Goal: Task Accomplishment & Management: Use online tool/utility

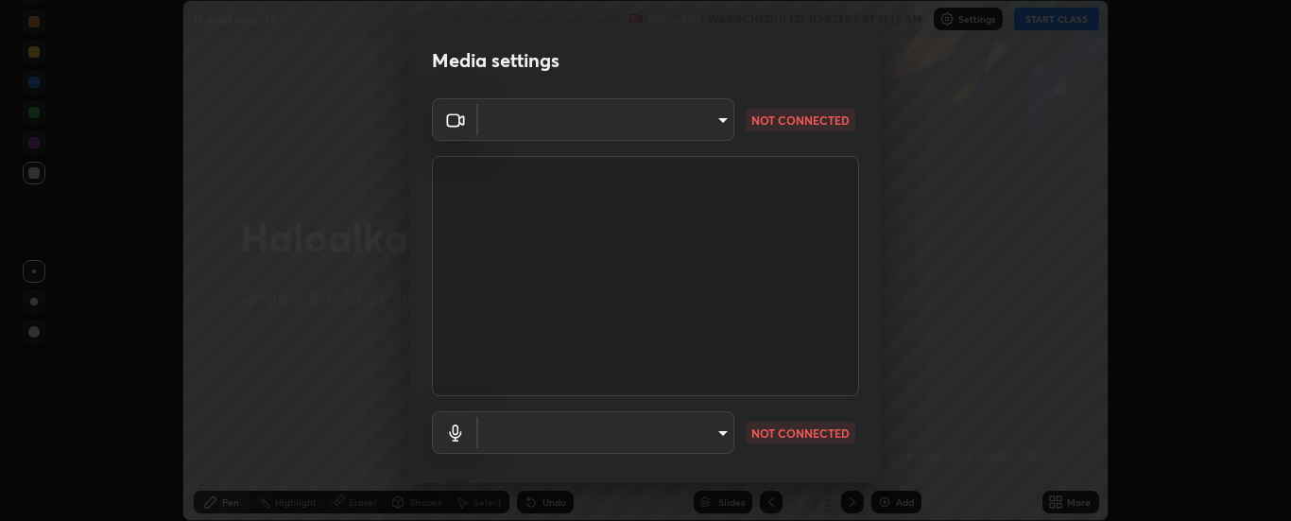
scroll to position [99, 0]
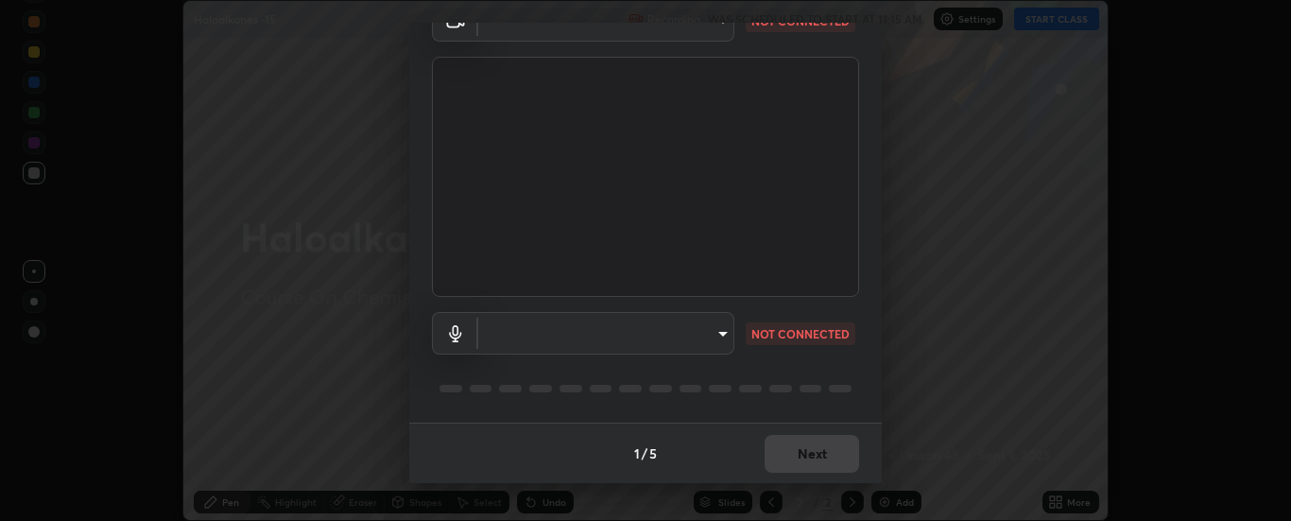
type input "62b16ade11e8ae053a7f4a6eb4e4335048c54db16a4c153b953ee654069adf1b"
type input "default"
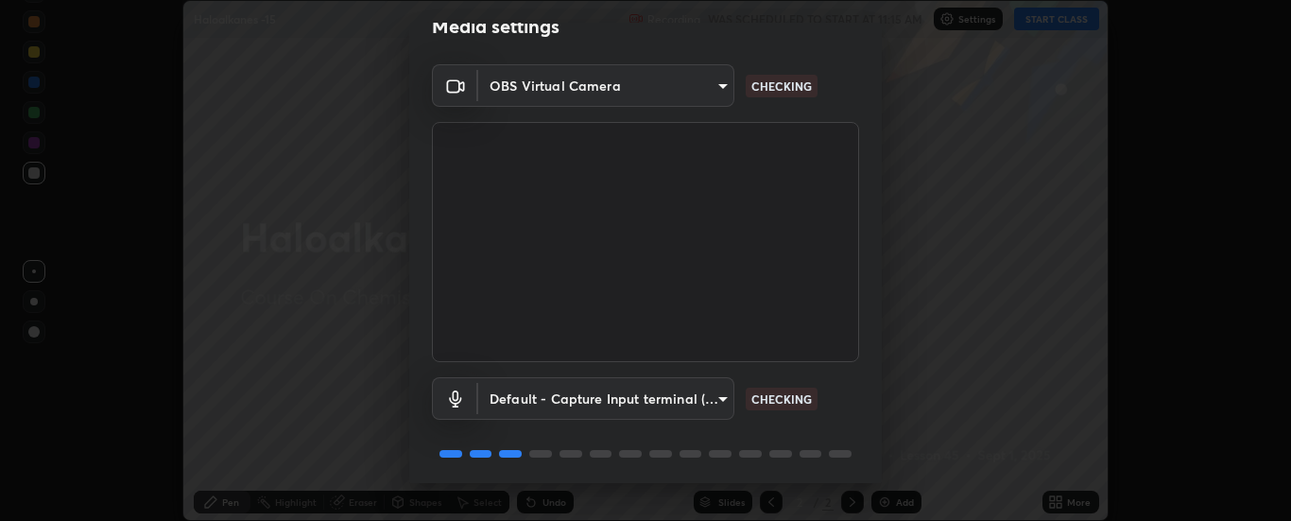
scroll to position [28, 0]
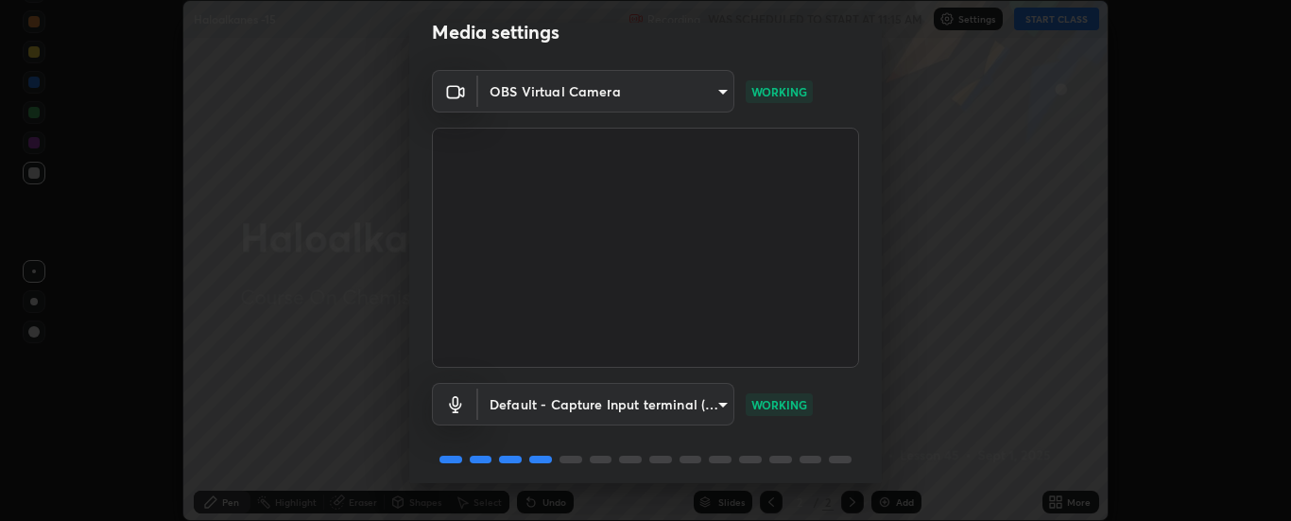
click at [714, 92] on body "Erase all Haloalkanes -15 Recording WAS SCHEDULED TO START AT 11:15 AM Settings…" at bounding box center [645, 260] width 1291 height 521
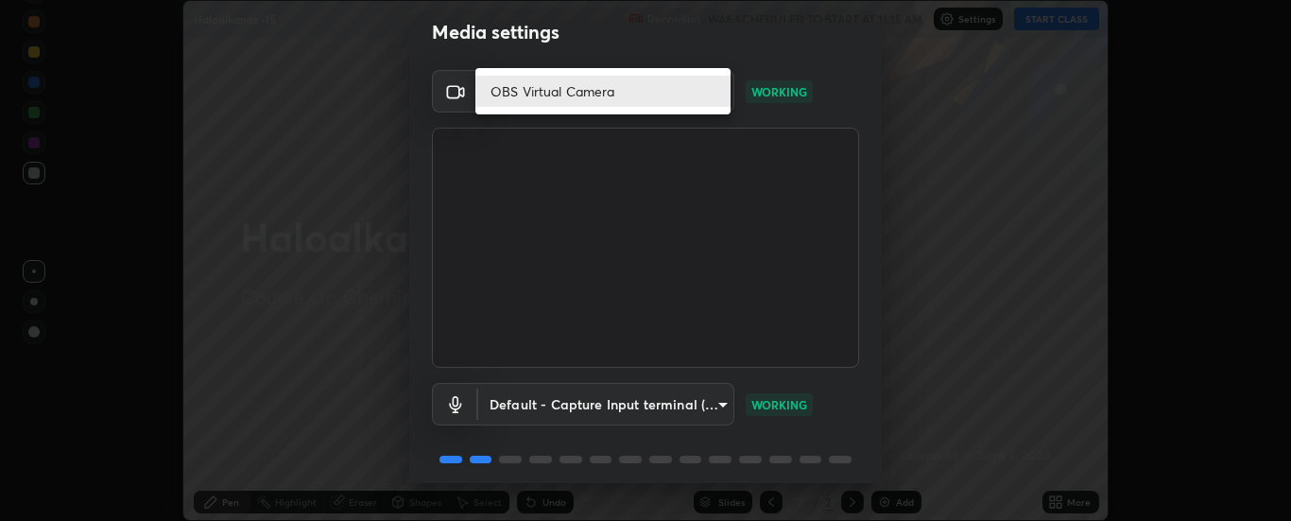
click at [833, 387] on div at bounding box center [645, 260] width 1291 height 521
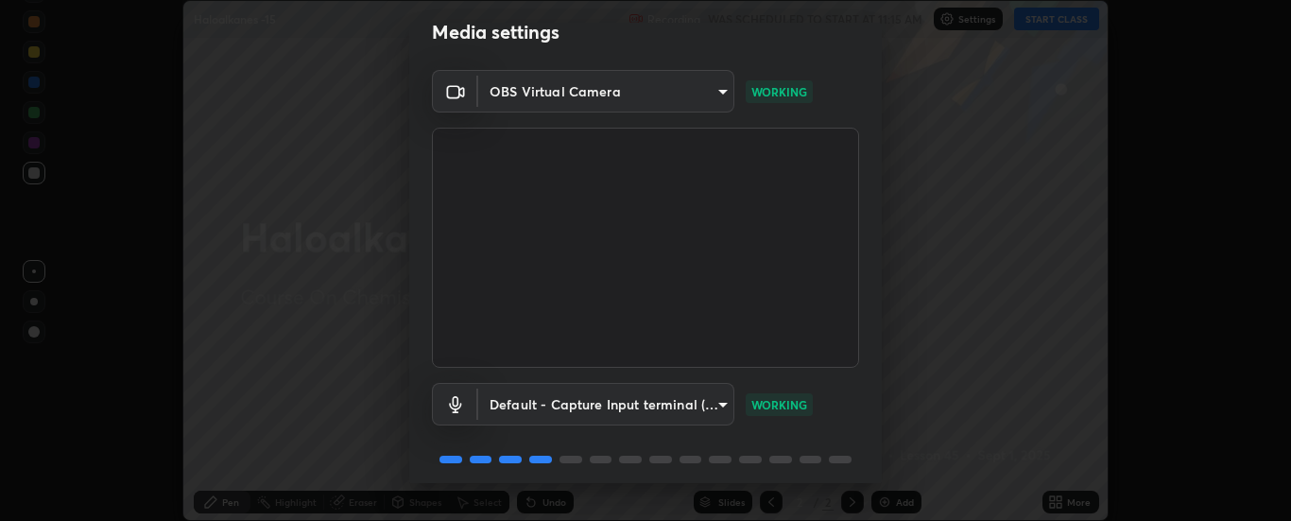
scroll to position [99, 0]
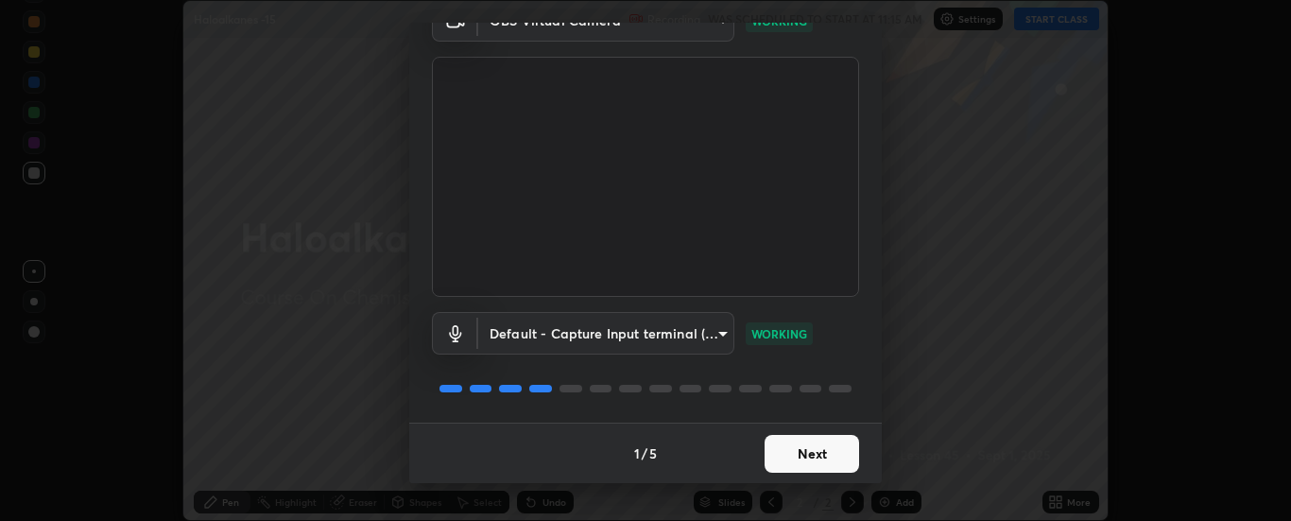
click at [809, 452] on button "Next" at bounding box center [811, 454] width 94 height 38
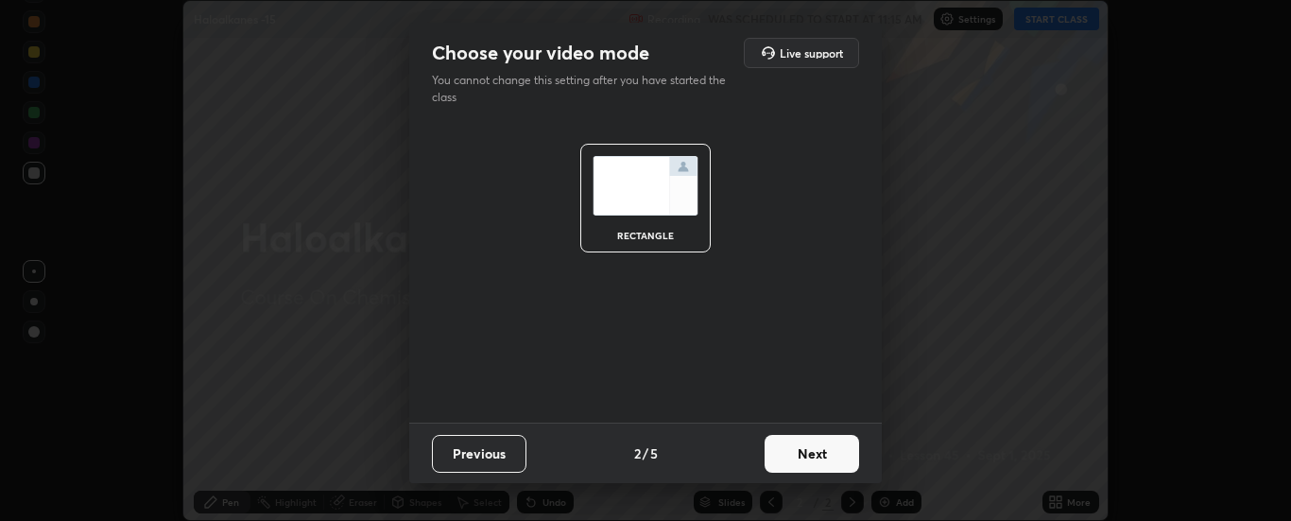
click at [813, 450] on button "Next" at bounding box center [811, 454] width 94 height 38
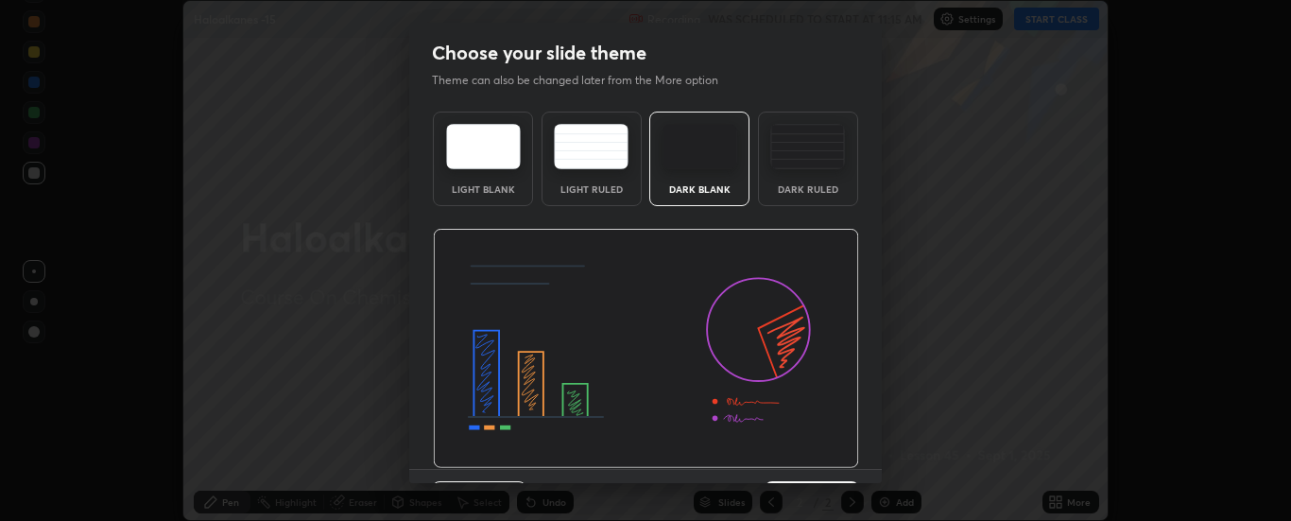
scroll to position [46, 0]
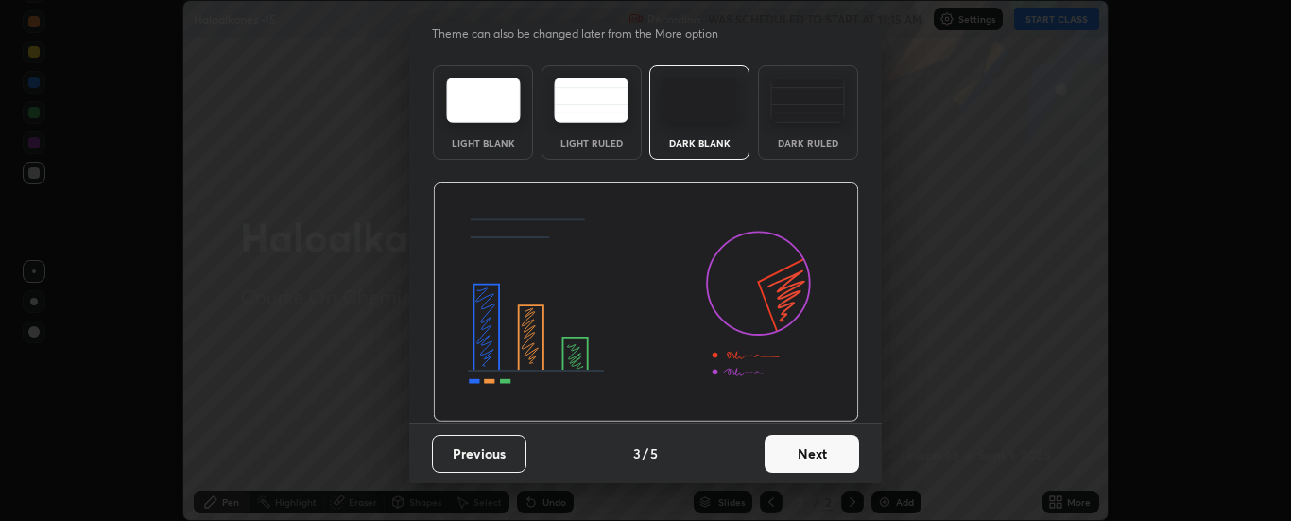
click at [801, 447] on button "Next" at bounding box center [811, 454] width 94 height 38
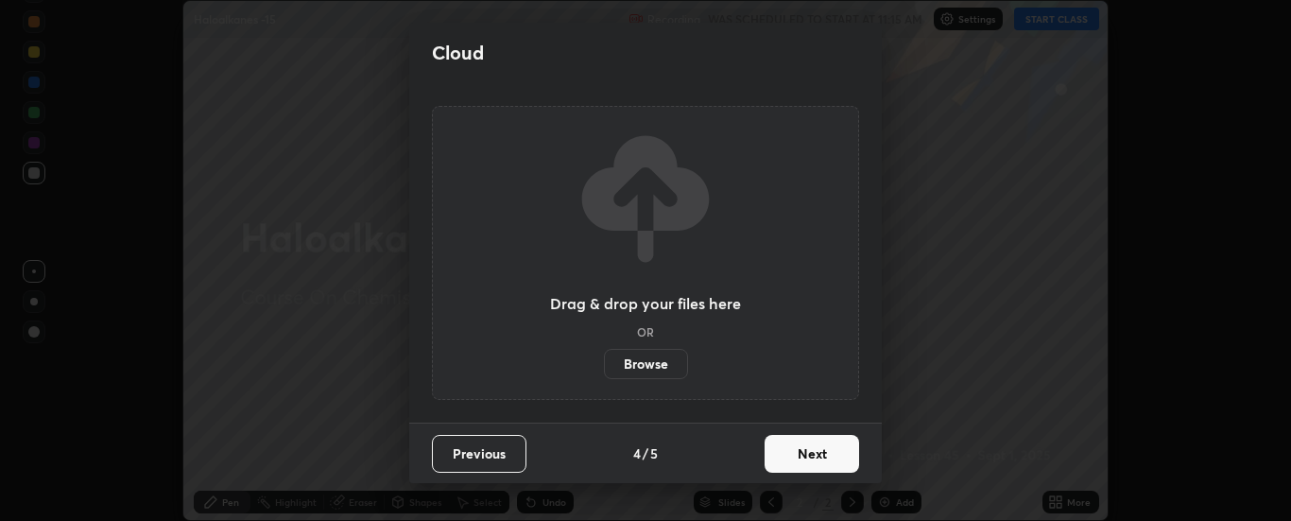
click at [804, 454] on button "Next" at bounding box center [811, 454] width 94 height 38
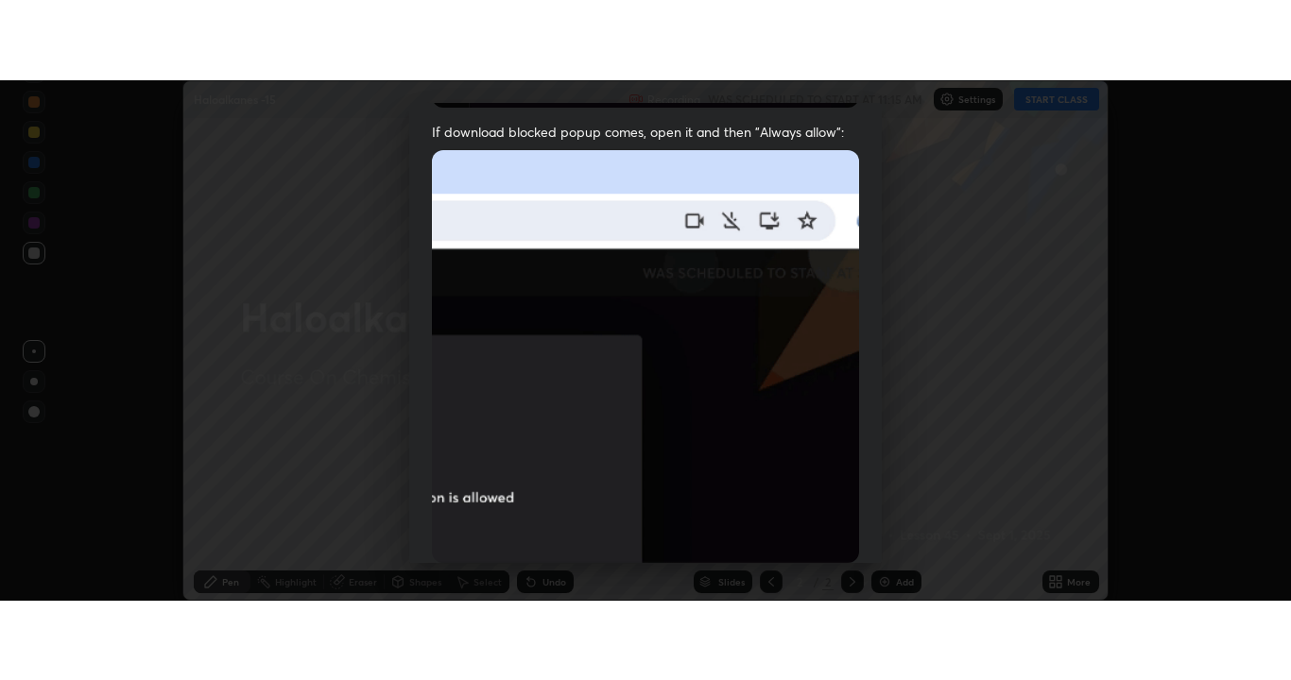
scroll to position [485, 0]
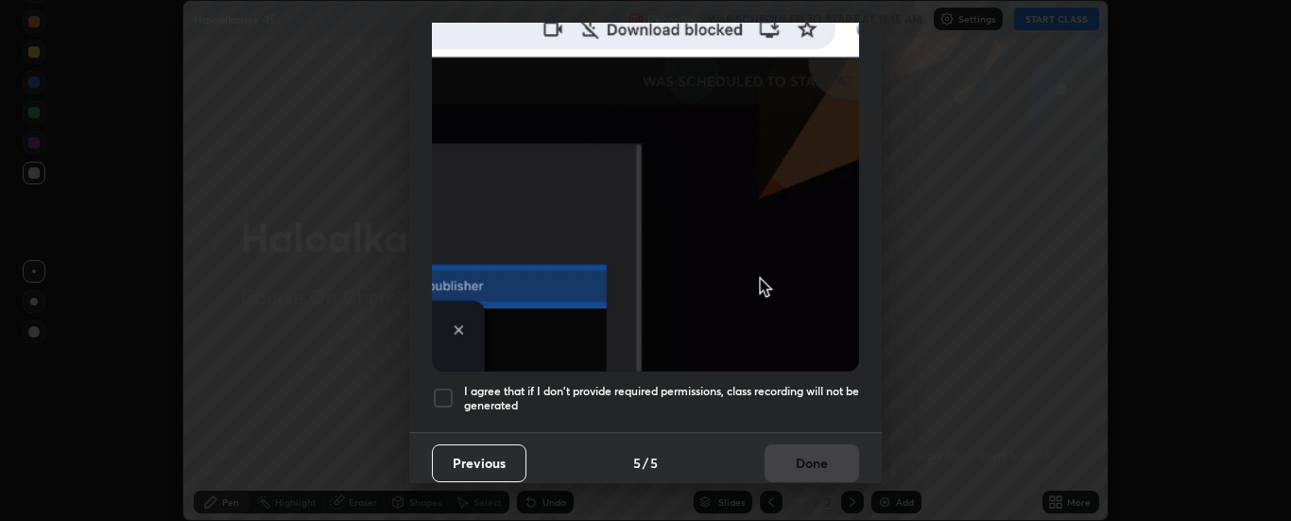
click at [440, 387] on div at bounding box center [443, 397] width 23 height 23
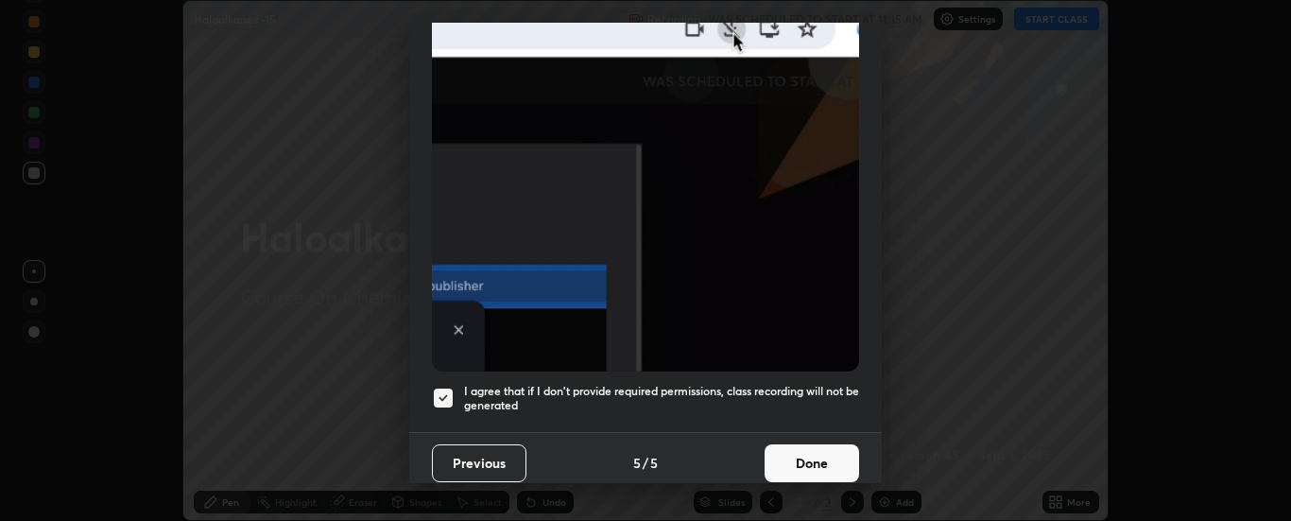
click at [793, 447] on button "Done" at bounding box center [811, 463] width 94 height 38
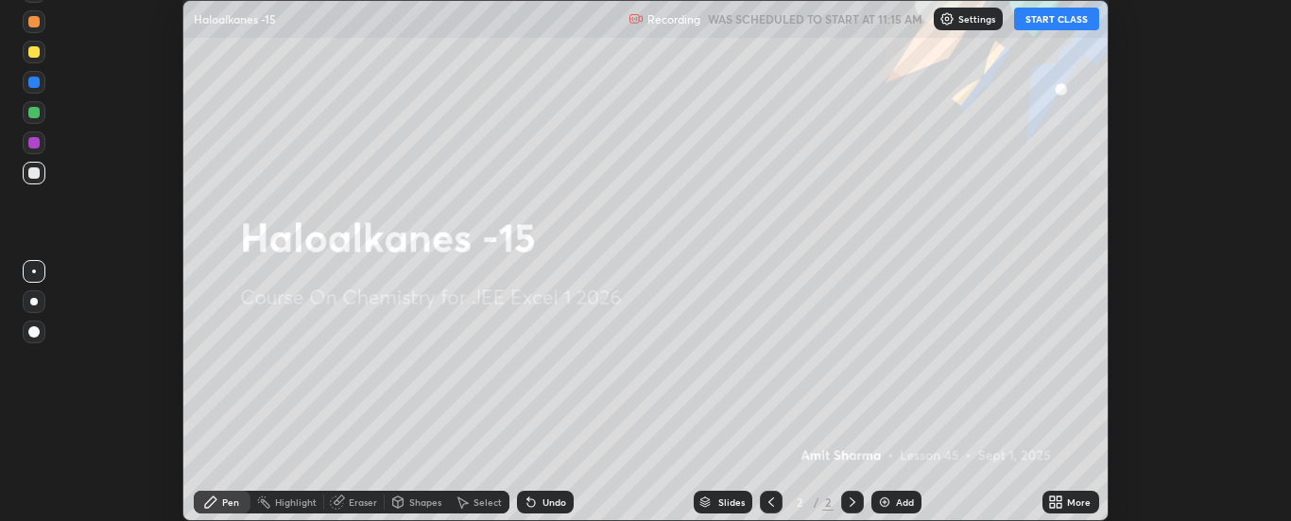
click at [1057, 24] on button "START CLASS" at bounding box center [1056, 19] width 85 height 23
click at [1070, 500] on div "More" at bounding box center [1079, 501] width 24 height 9
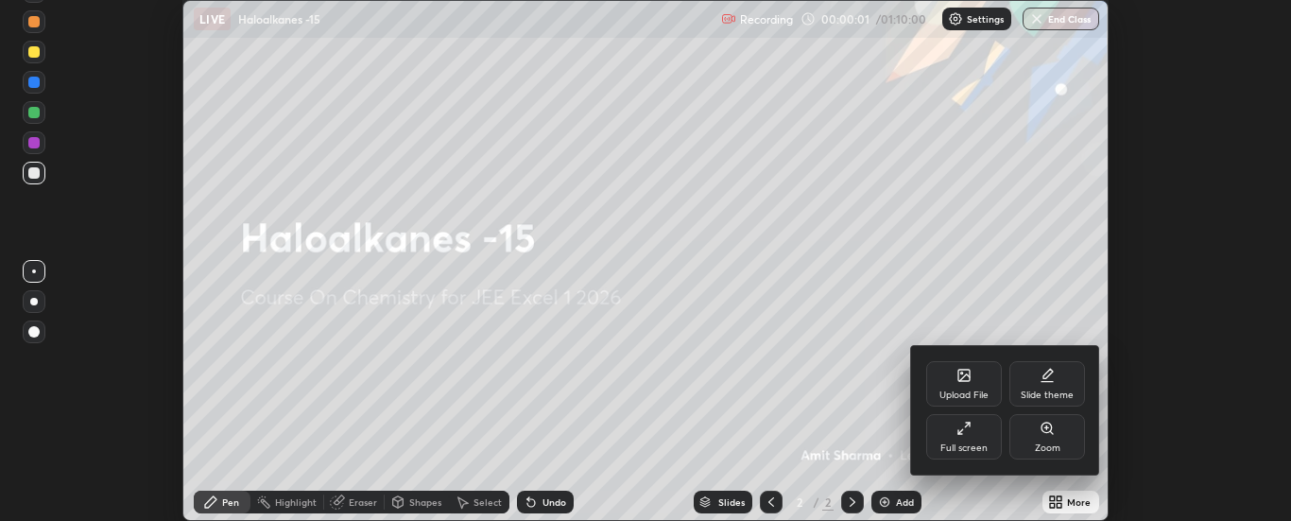
click at [980, 435] on div "Full screen" at bounding box center [964, 436] width 76 height 45
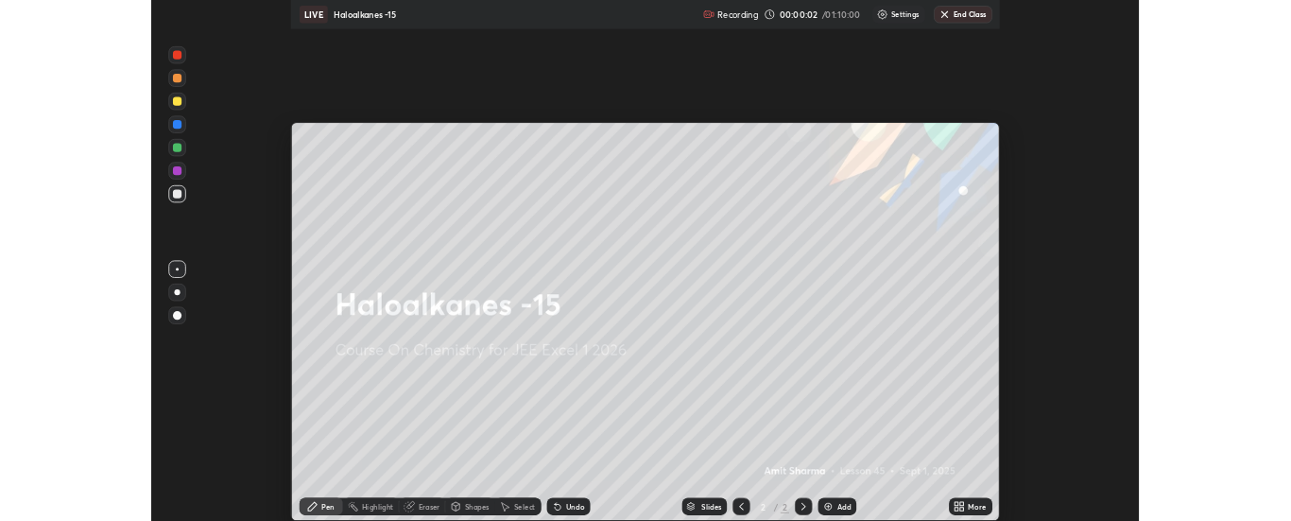
scroll to position [680, 1291]
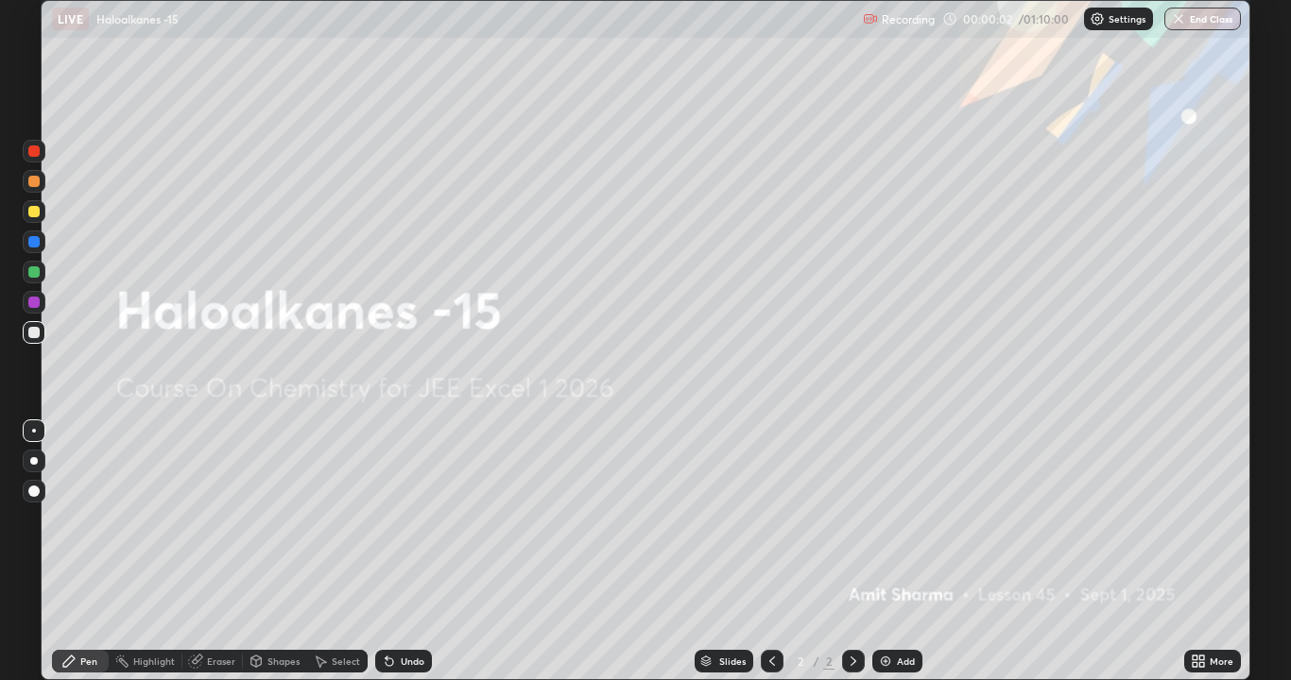
click at [893, 520] on div "Add" at bounding box center [897, 661] width 50 height 23
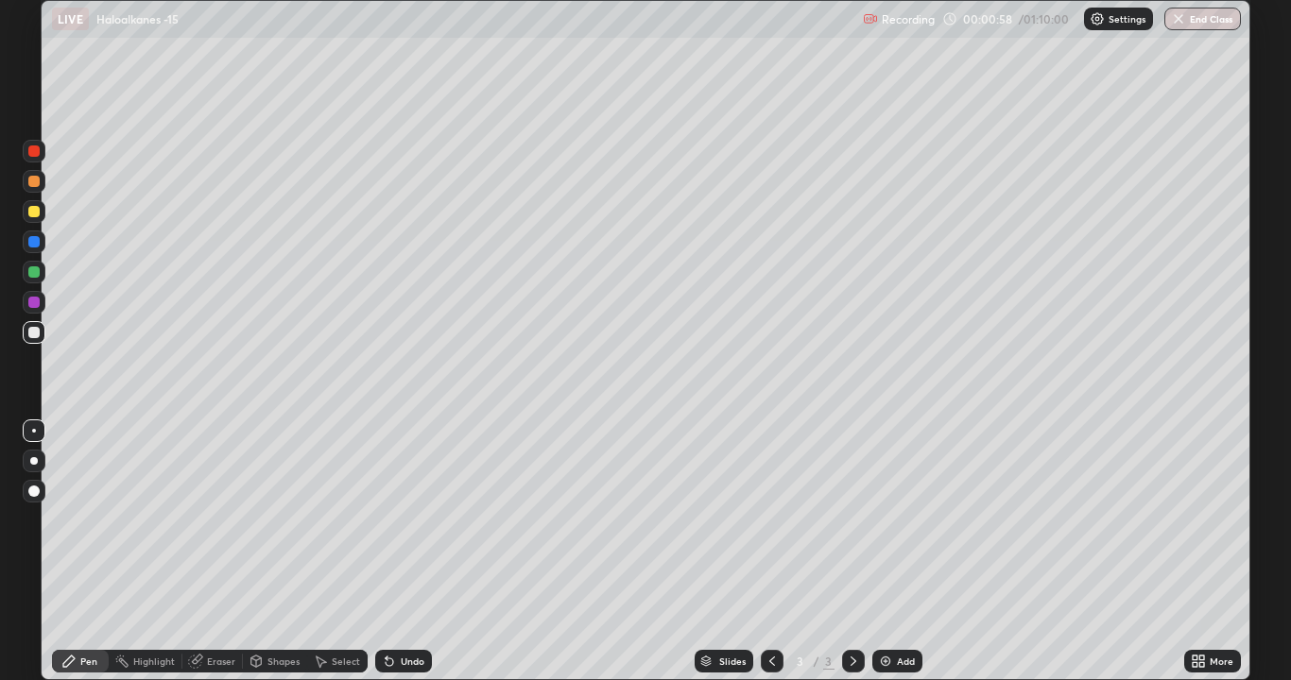
click at [36, 212] on div at bounding box center [33, 211] width 11 height 11
click at [34, 334] on div at bounding box center [33, 332] width 11 height 11
click at [893, 520] on div "Add" at bounding box center [897, 661] width 50 height 23
click at [38, 215] on div at bounding box center [33, 211] width 11 height 11
click at [398, 520] on div "Undo" at bounding box center [403, 661] width 57 height 23
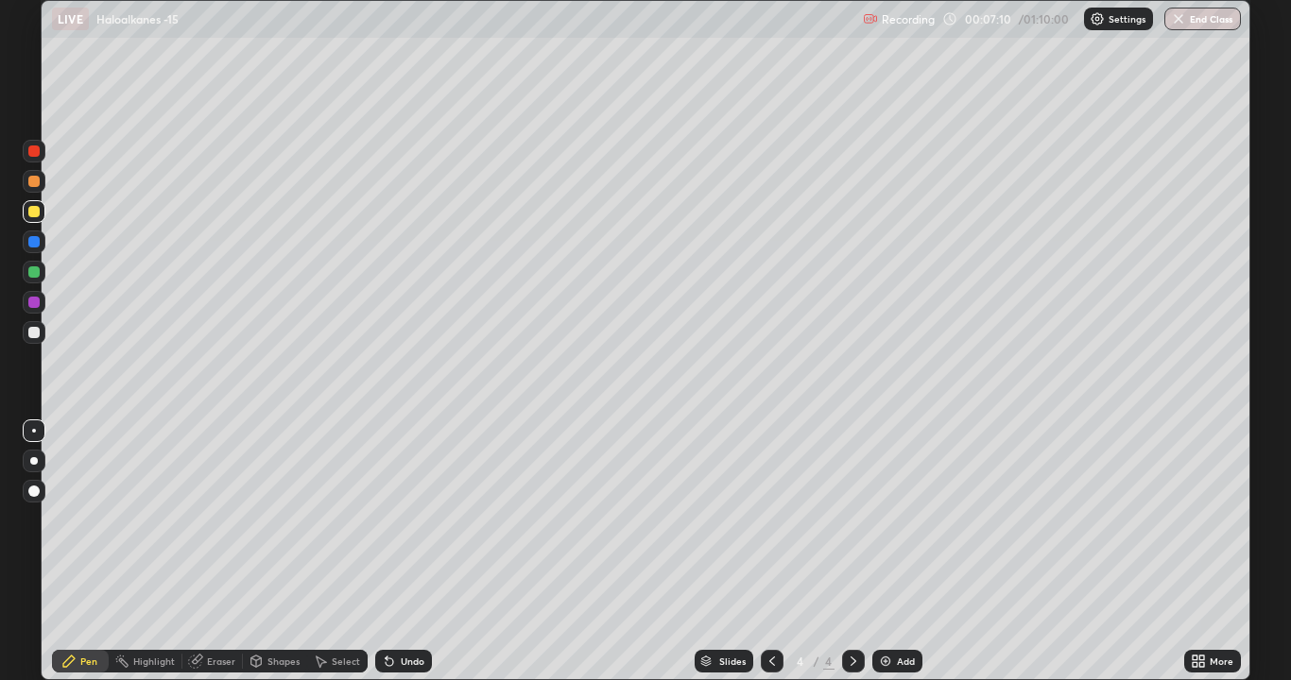
click at [38, 334] on div at bounding box center [33, 332] width 11 height 11
click at [402, 520] on div "Undo" at bounding box center [413, 661] width 24 height 9
click at [221, 520] on div "Eraser" at bounding box center [221, 661] width 28 height 9
click at [94, 520] on div "Pen" at bounding box center [88, 661] width 17 height 9
click at [35, 212] on div at bounding box center [33, 211] width 11 height 11
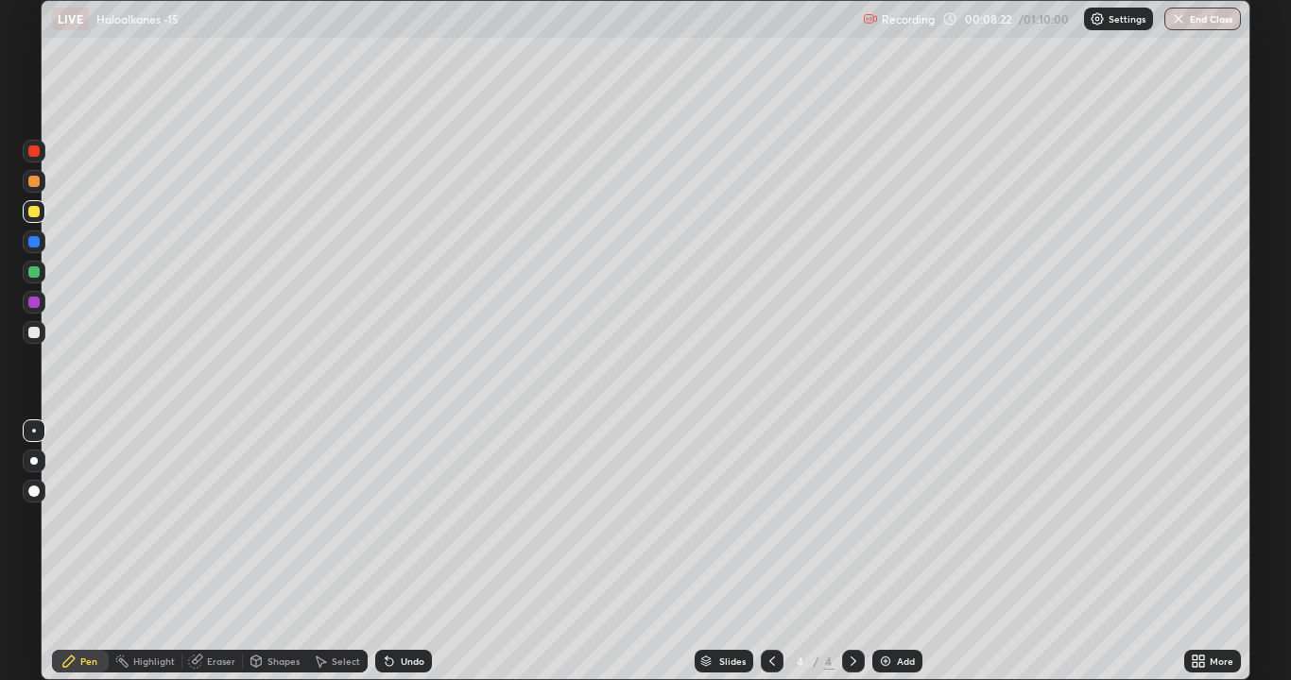
click at [37, 332] on div at bounding box center [33, 332] width 11 height 11
click at [33, 300] on div at bounding box center [33, 302] width 11 height 11
click at [35, 334] on div at bounding box center [33, 332] width 11 height 11
click at [887, 520] on img at bounding box center [885, 661] width 15 height 15
click at [33, 214] on div at bounding box center [33, 211] width 11 height 11
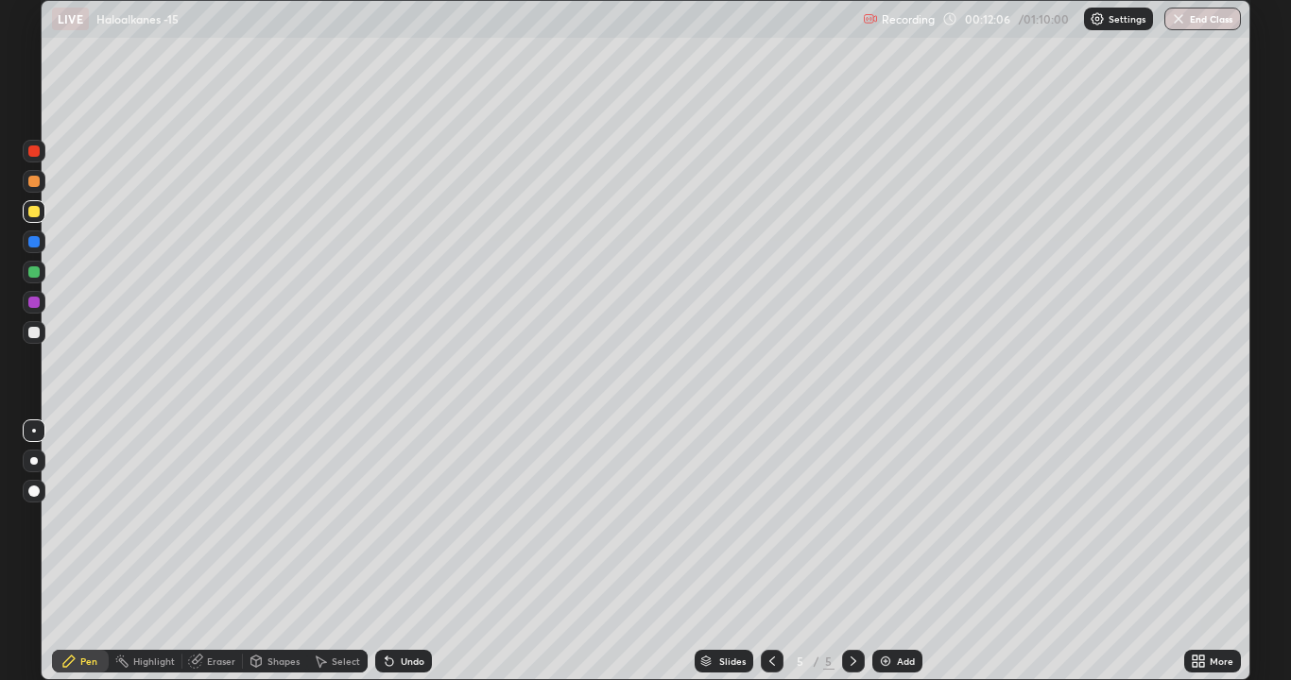
click at [33, 333] on div at bounding box center [33, 332] width 11 height 11
click at [34, 301] on div at bounding box center [33, 302] width 11 height 11
click at [35, 211] on div at bounding box center [33, 211] width 11 height 11
click at [35, 330] on div at bounding box center [33, 332] width 11 height 11
click at [37, 211] on div at bounding box center [33, 211] width 11 height 11
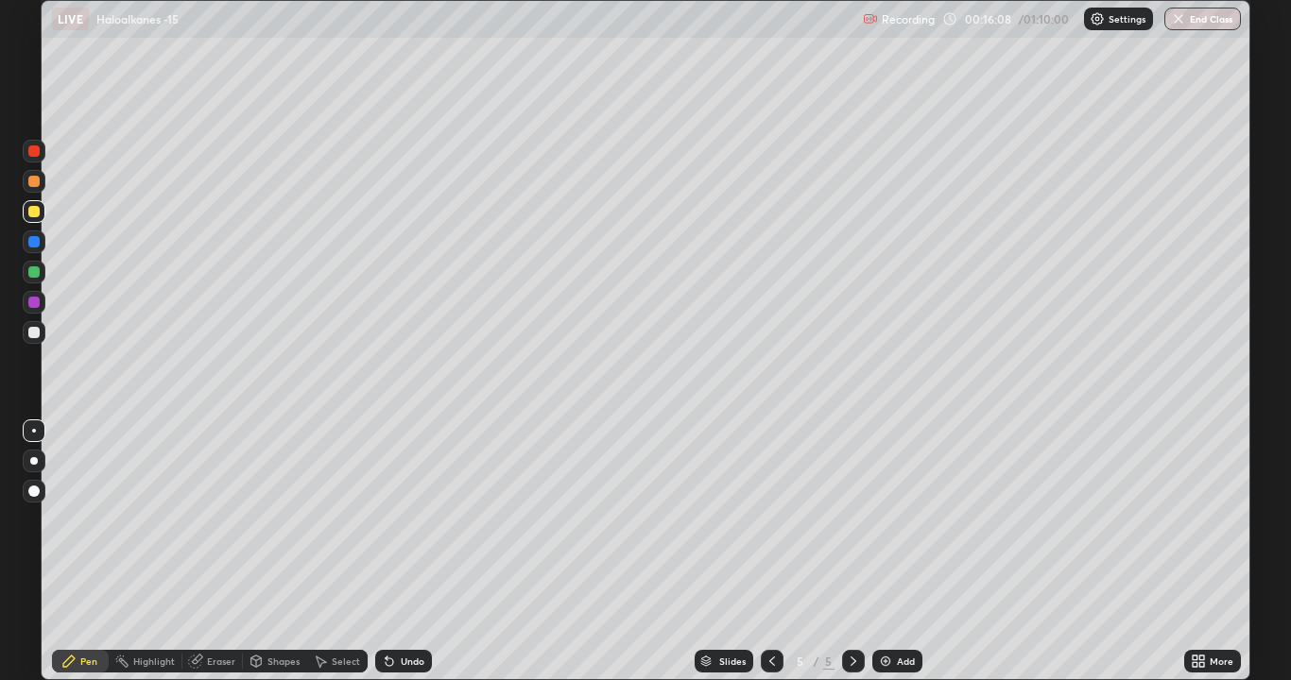
click at [35, 333] on div at bounding box center [33, 332] width 11 height 11
click at [35, 301] on div at bounding box center [33, 302] width 11 height 11
click at [43, 334] on div at bounding box center [34, 332] width 23 height 23
click at [205, 520] on div "Eraser" at bounding box center [212, 661] width 60 height 23
click at [85, 520] on div "Pen" at bounding box center [88, 661] width 17 height 9
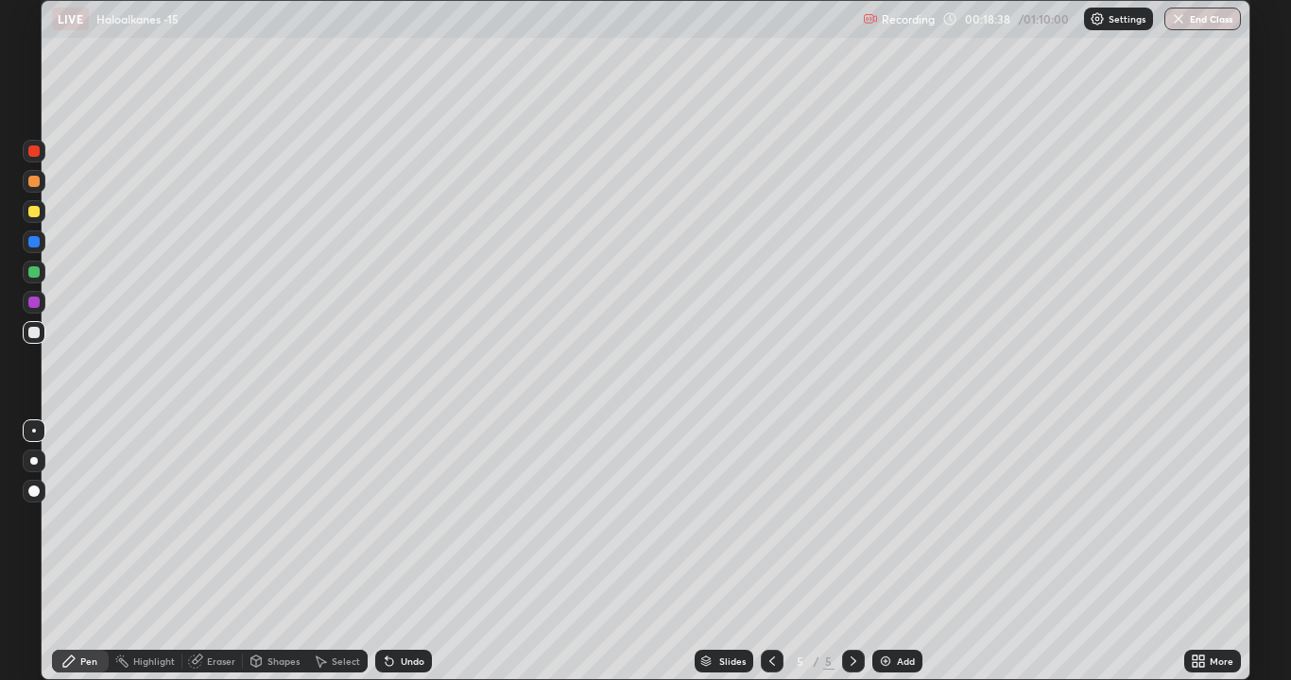
click at [892, 520] on div "Add" at bounding box center [897, 661] width 50 height 23
click at [35, 214] on div at bounding box center [33, 211] width 11 height 11
click at [33, 335] on div at bounding box center [33, 332] width 11 height 11
click at [34, 212] on div at bounding box center [33, 211] width 11 height 11
click at [37, 335] on div at bounding box center [33, 332] width 11 height 11
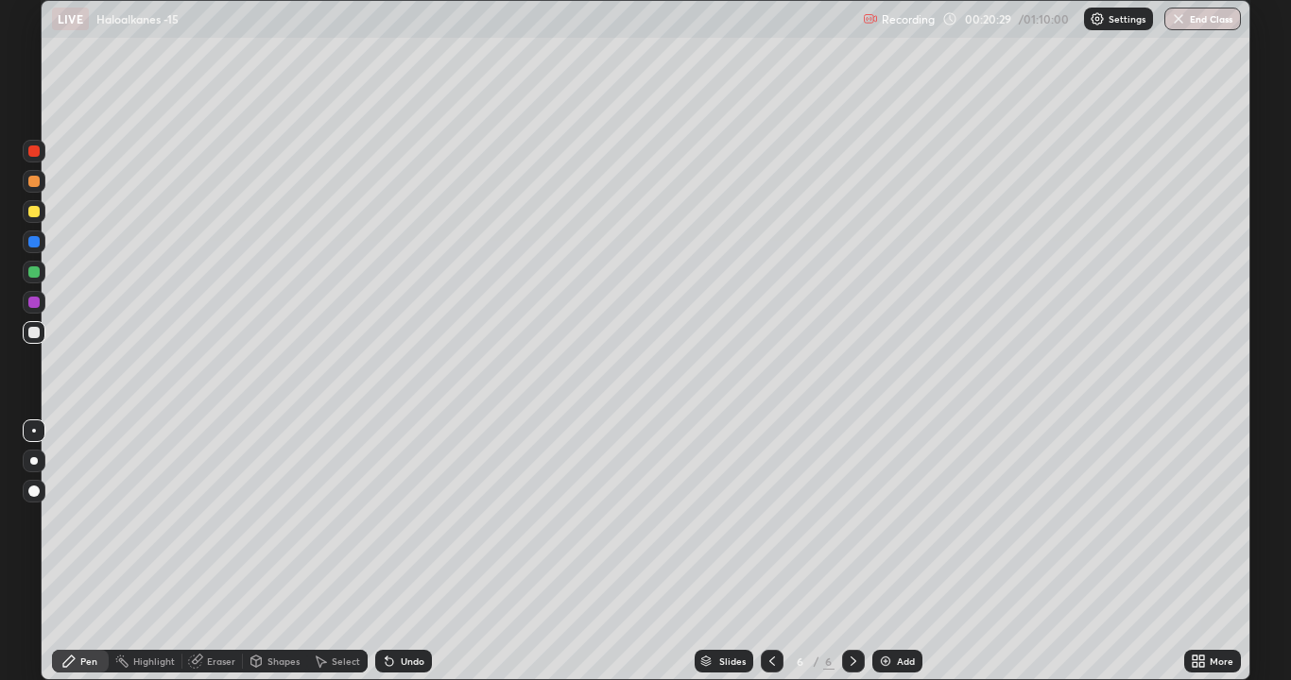
click at [32, 214] on div at bounding box center [33, 211] width 11 height 11
click at [36, 334] on div at bounding box center [33, 332] width 11 height 11
click at [34, 210] on div at bounding box center [33, 211] width 11 height 11
click at [30, 334] on div at bounding box center [33, 332] width 11 height 11
click at [32, 215] on div at bounding box center [33, 211] width 11 height 11
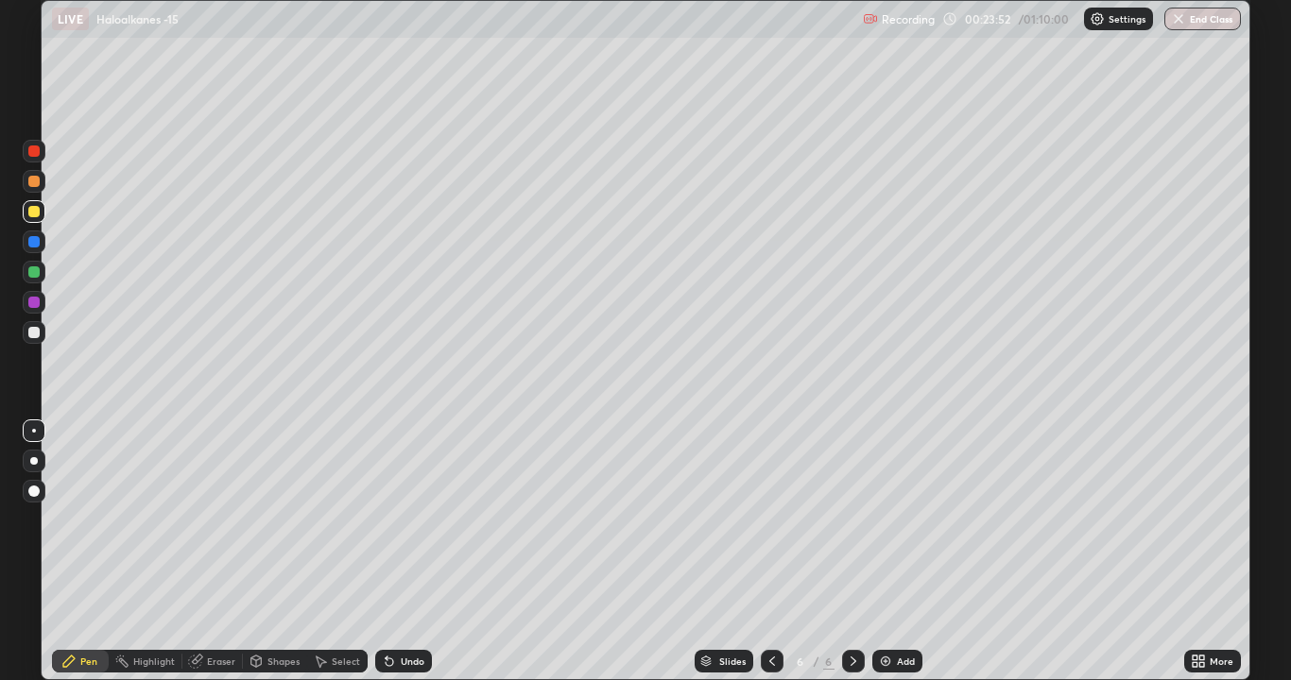
click at [39, 333] on div at bounding box center [33, 332] width 11 height 11
click at [888, 520] on div "Add" at bounding box center [897, 661] width 50 height 23
click at [42, 213] on div at bounding box center [34, 211] width 23 height 23
click at [33, 332] on div at bounding box center [33, 332] width 11 height 11
click at [32, 272] on div at bounding box center [33, 271] width 11 height 11
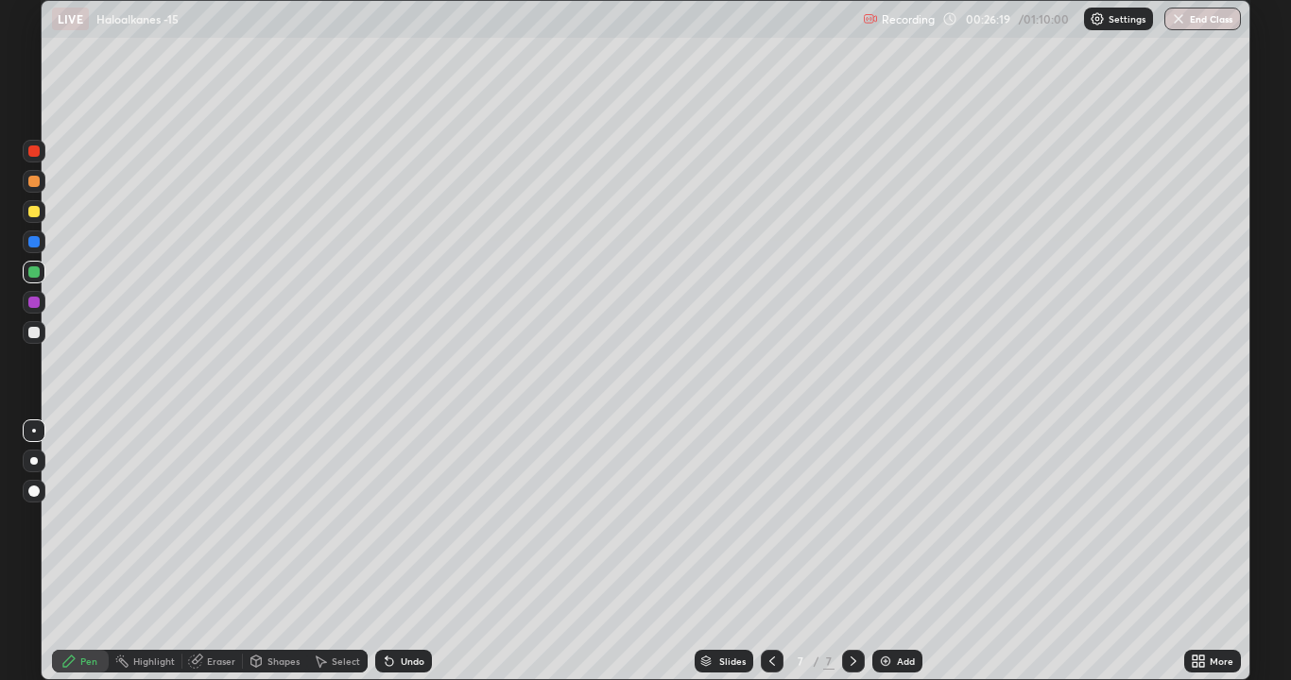
click at [33, 331] on div at bounding box center [33, 332] width 11 height 11
click at [36, 303] on div at bounding box center [33, 302] width 11 height 11
click at [35, 332] on div at bounding box center [33, 332] width 11 height 11
click at [35, 212] on div at bounding box center [33, 211] width 11 height 11
click at [34, 333] on div at bounding box center [33, 332] width 11 height 11
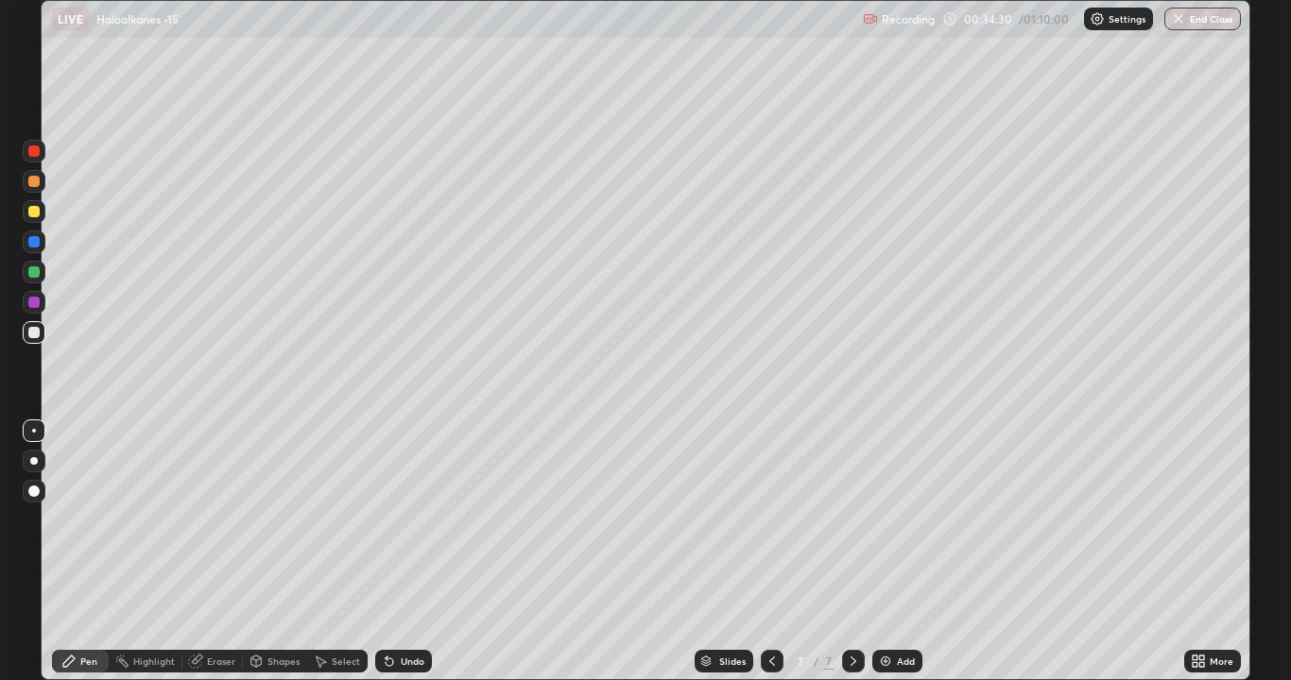
click at [886, 520] on img at bounding box center [885, 661] width 15 height 15
click at [38, 211] on div at bounding box center [33, 211] width 11 height 11
click at [32, 332] on div at bounding box center [33, 332] width 11 height 11
click at [37, 212] on div at bounding box center [33, 211] width 11 height 11
click at [43, 328] on div at bounding box center [34, 332] width 23 height 23
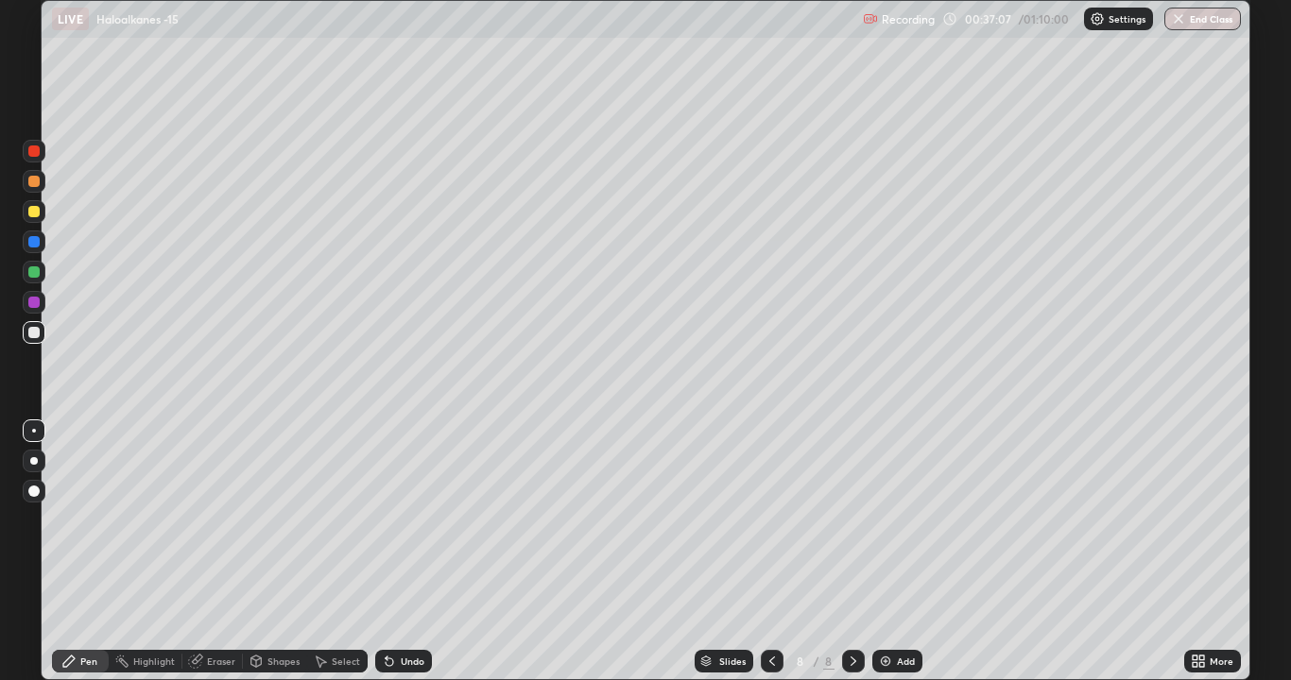
click at [882, 520] on img at bounding box center [885, 661] width 15 height 15
click at [36, 213] on div at bounding box center [33, 211] width 11 height 11
click at [35, 333] on div at bounding box center [33, 332] width 11 height 11
click at [32, 272] on div at bounding box center [33, 271] width 11 height 11
click at [37, 329] on div at bounding box center [33, 332] width 11 height 11
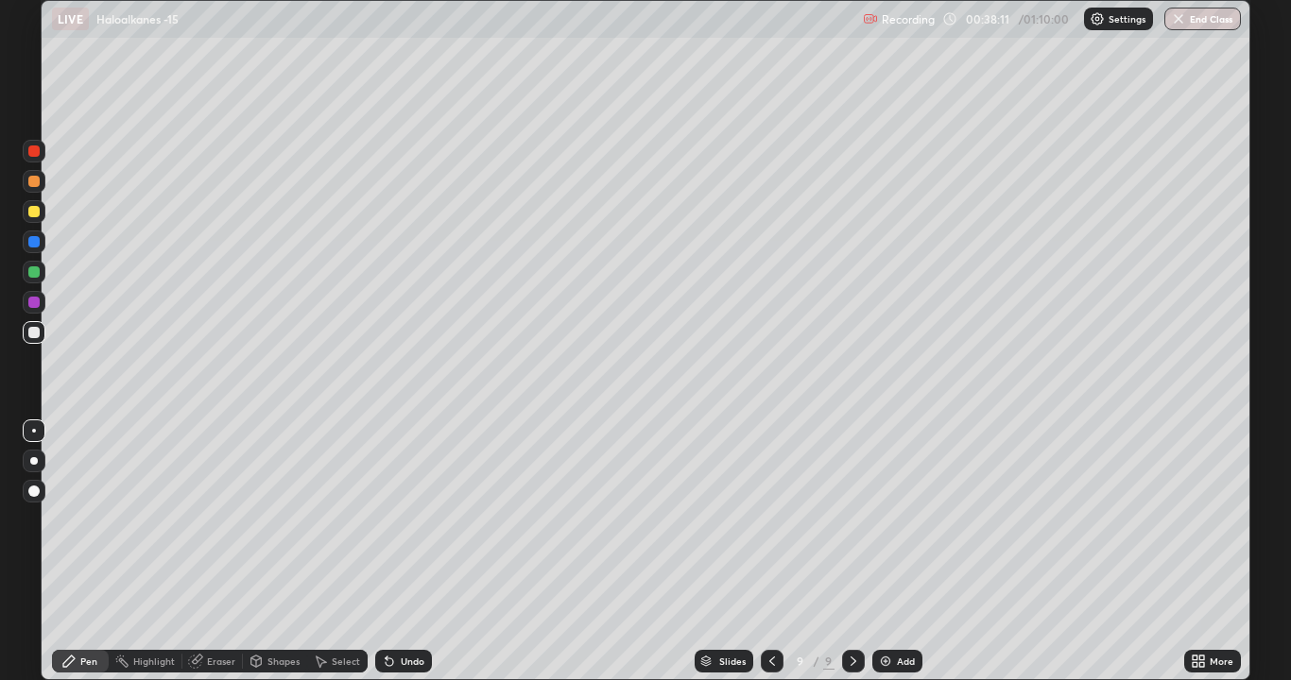
click at [31, 300] on div at bounding box center [33, 302] width 11 height 11
click at [35, 333] on div at bounding box center [33, 332] width 11 height 11
click at [36, 300] on div at bounding box center [33, 302] width 11 height 11
click at [33, 333] on div at bounding box center [33, 332] width 11 height 11
click at [215, 520] on div "Eraser" at bounding box center [221, 661] width 28 height 9
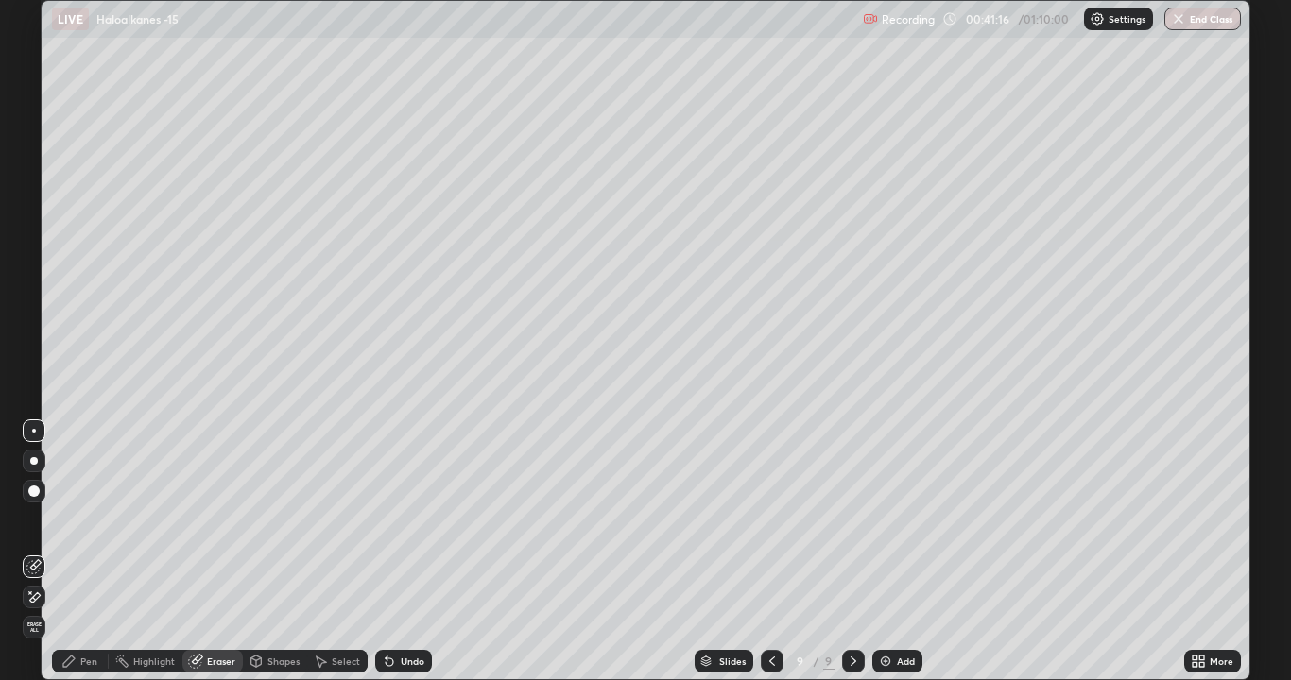
click at [93, 520] on div "Pen" at bounding box center [88, 661] width 17 height 9
click at [209, 520] on div "Eraser" at bounding box center [221, 661] width 28 height 9
click at [93, 520] on div "Pen" at bounding box center [88, 661] width 17 height 9
click at [29, 210] on div at bounding box center [33, 211] width 11 height 11
click at [33, 334] on div at bounding box center [33, 332] width 11 height 11
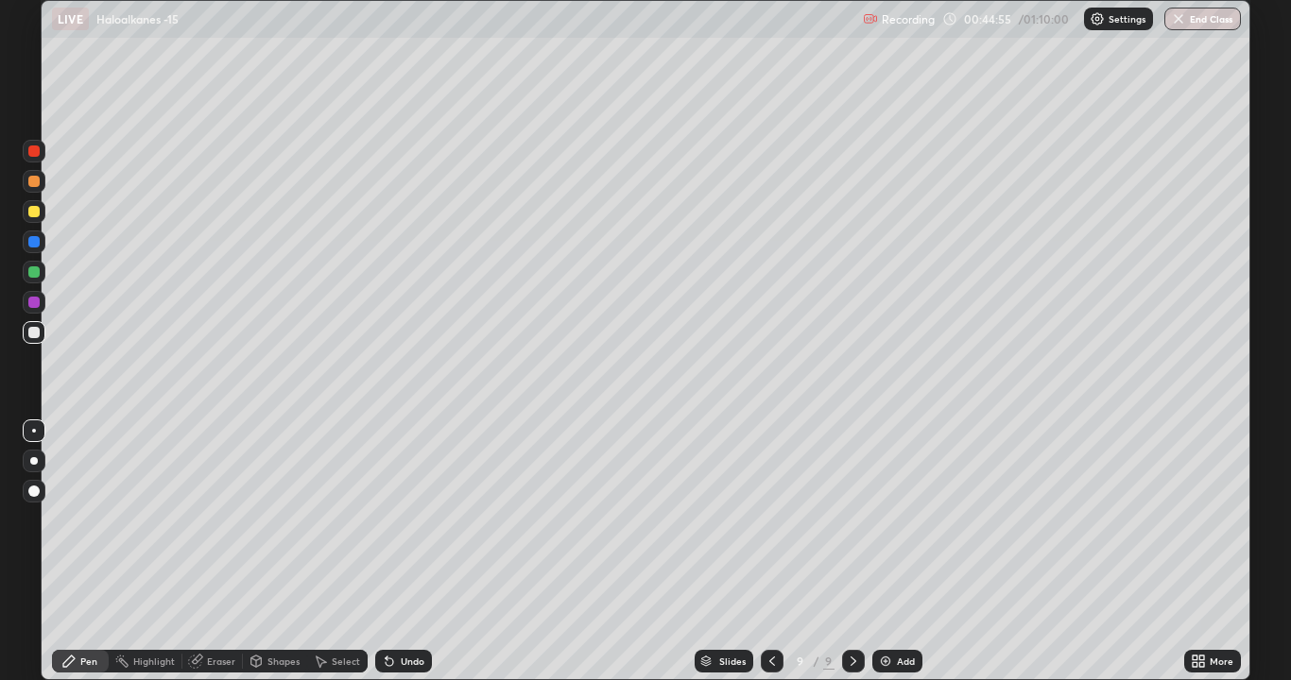
click at [772, 520] on icon at bounding box center [771, 661] width 15 height 15
click at [765, 520] on icon at bounding box center [771, 661] width 15 height 15
click at [847, 520] on icon at bounding box center [853, 661] width 15 height 15
click at [846, 520] on icon at bounding box center [853, 661] width 15 height 15
click at [847, 520] on icon at bounding box center [853, 661] width 15 height 15
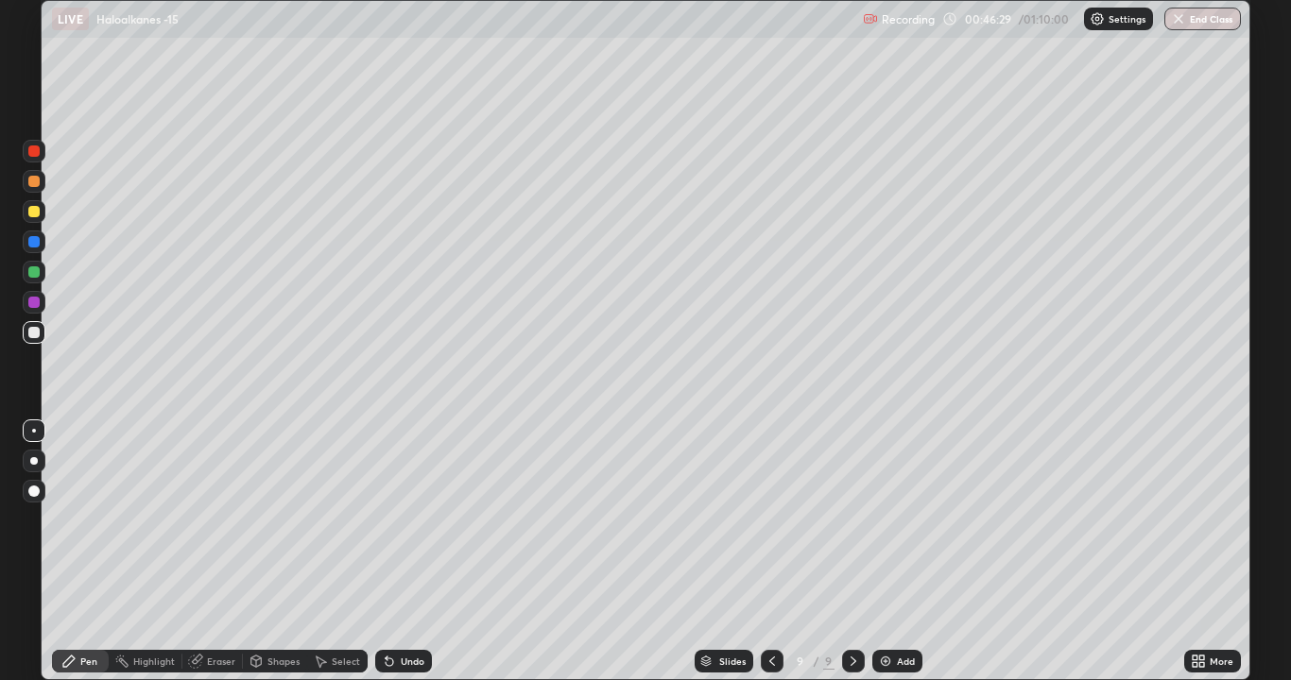
click at [891, 520] on img at bounding box center [885, 661] width 15 height 15
click at [41, 213] on div at bounding box center [34, 211] width 23 height 23
click at [31, 337] on div at bounding box center [33, 332] width 11 height 11
click at [32, 273] on div at bounding box center [33, 271] width 11 height 11
click at [34, 332] on div at bounding box center [33, 332] width 11 height 11
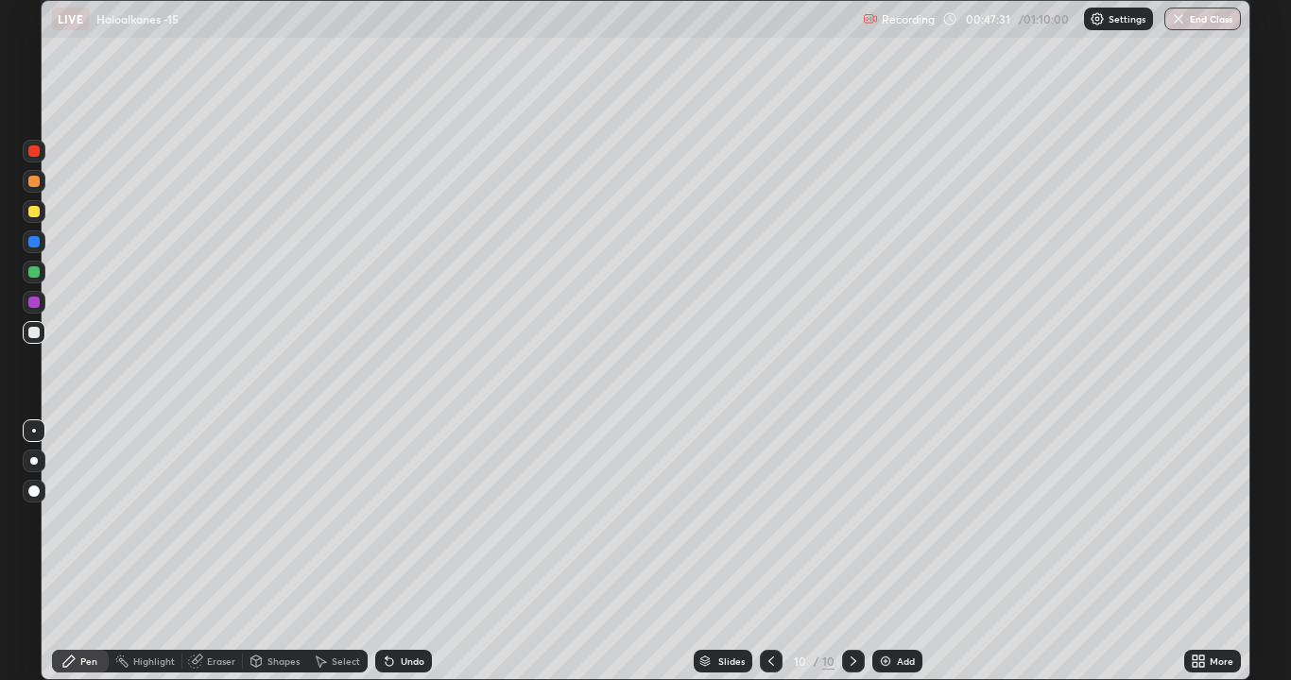
click at [35, 302] on div at bounding box center [33, 302] width 11 height 11
click at [34, 331] on div at bounding box center [33, 332] width 11 height 11
click at [36, 303] on div at bounding box center [33, 302] width 11 height 11
click at [35, 335] on div at bounding box center [33, 332] width 11 height 11
click at [401, 520] on div "Undo" at bounding box center [413, 661] width 24 height 9
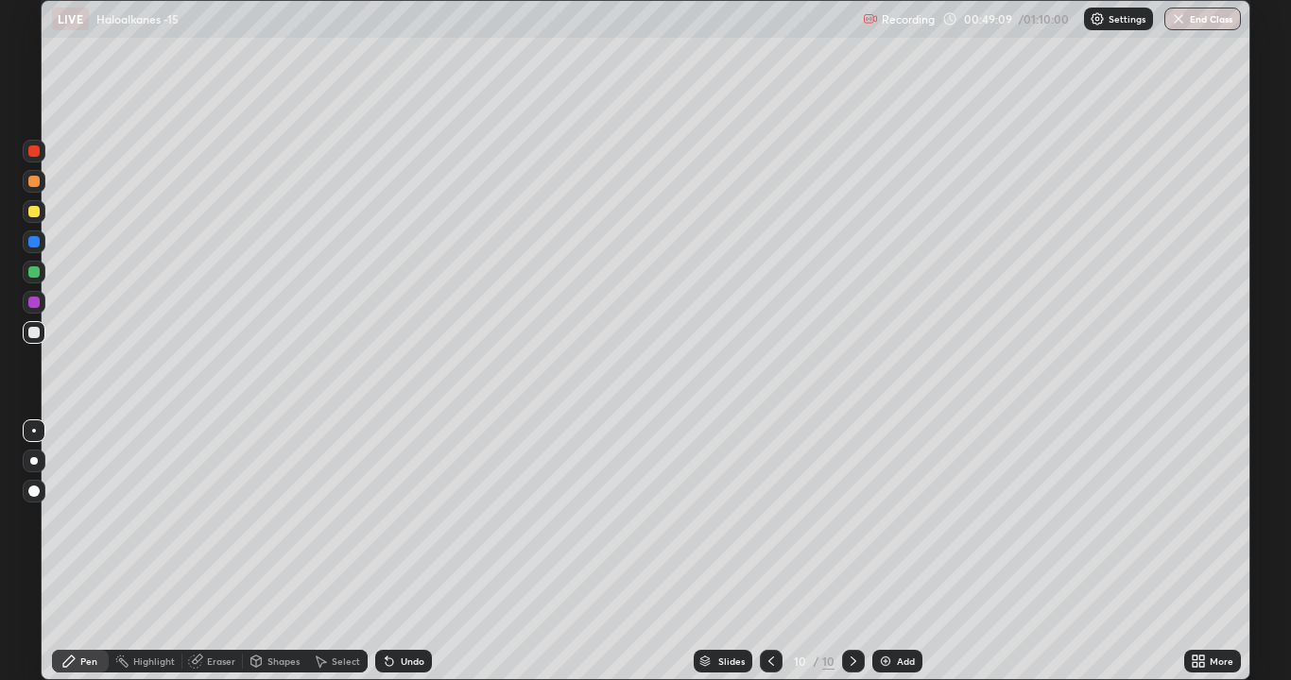
click at [401, 520] on div "Undo" at bounding box center [413, 661] width 24 height 9
click at [38, 300] on div at bounding box center [33, 302] width 11 height 11
click at [34, 337] on div at bounding box center [33, 332] width 11 height 11
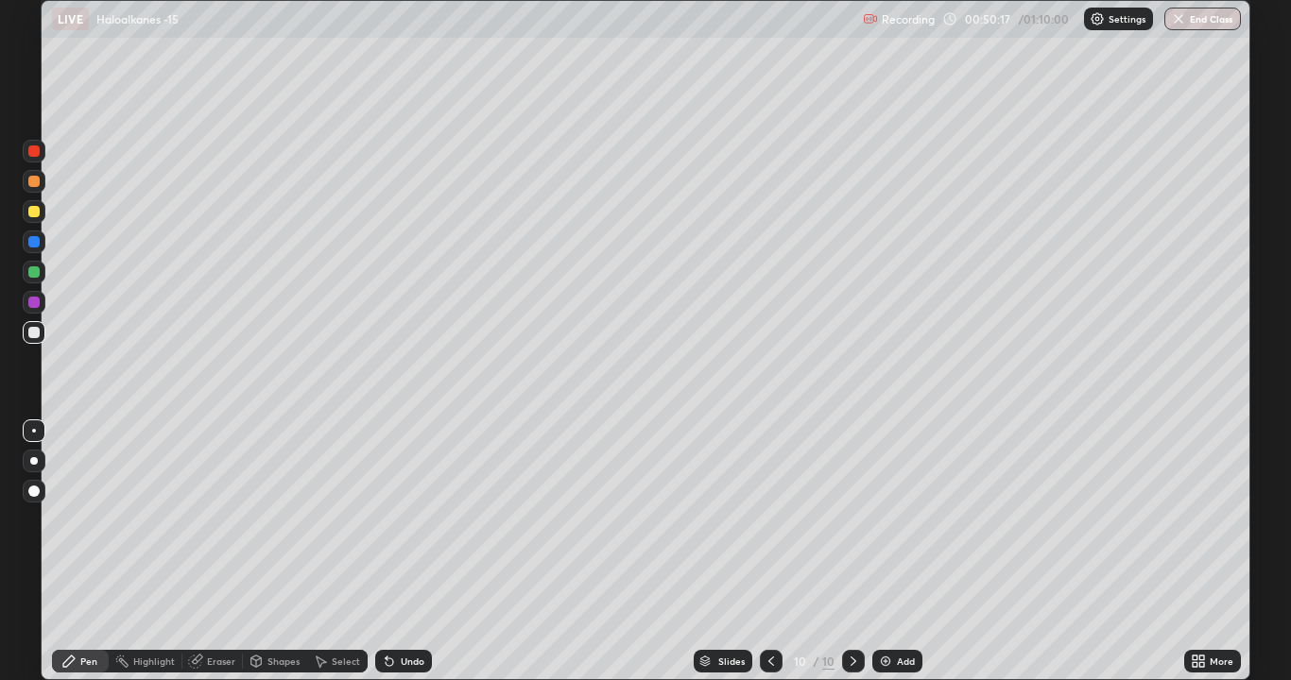
click at [34, 332] on div at bounding box center [33, 332] width 11 height 11
click at [203, 520] on div "Eraser" at bounding box center [212, 661] width 60 height 23
click at [97, 520] on div "Pen" at bounding box center [80, 661] width 57 height 23
click at [31, 209] on div at bounding box center [33, 211] width 11 height 11
click at [386, 520] on icon at bounding box center [390, 663] width 8 height 8
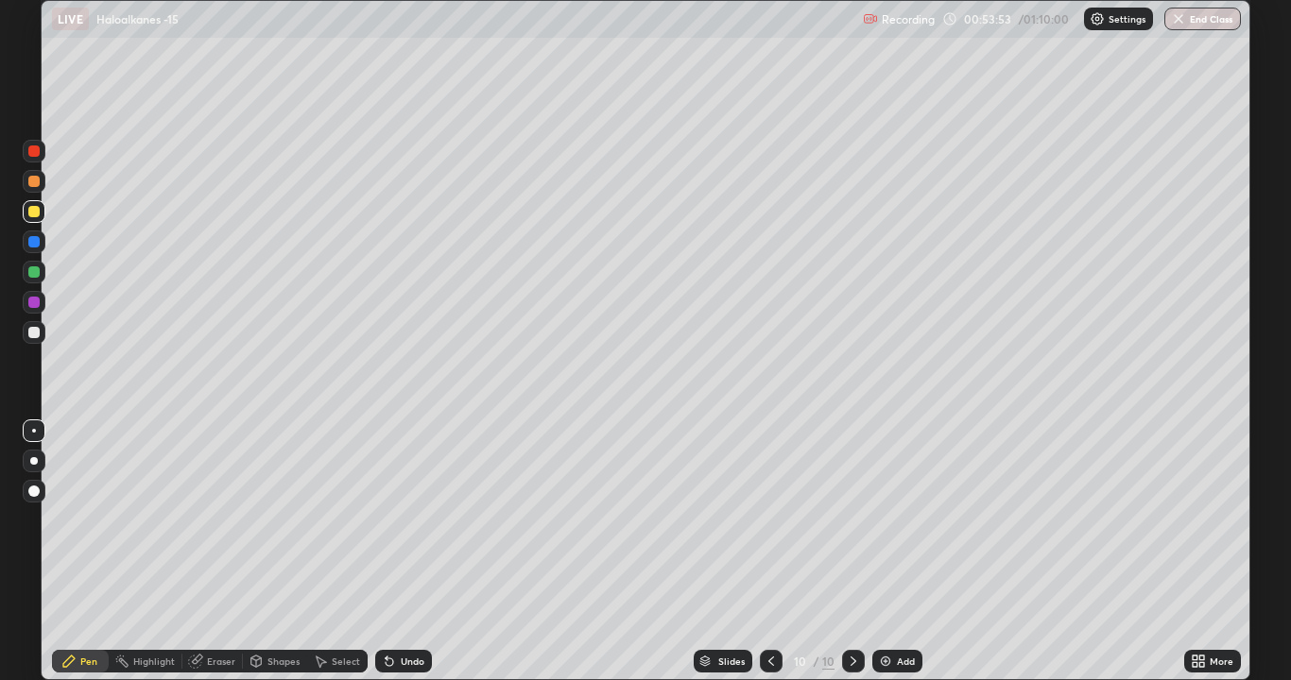
click at [383, 520] on icon at bounding box center [389, 661] width 15 height 15
click at [382, 520] on icon at bounding box center [389, 661] width 15 height 15
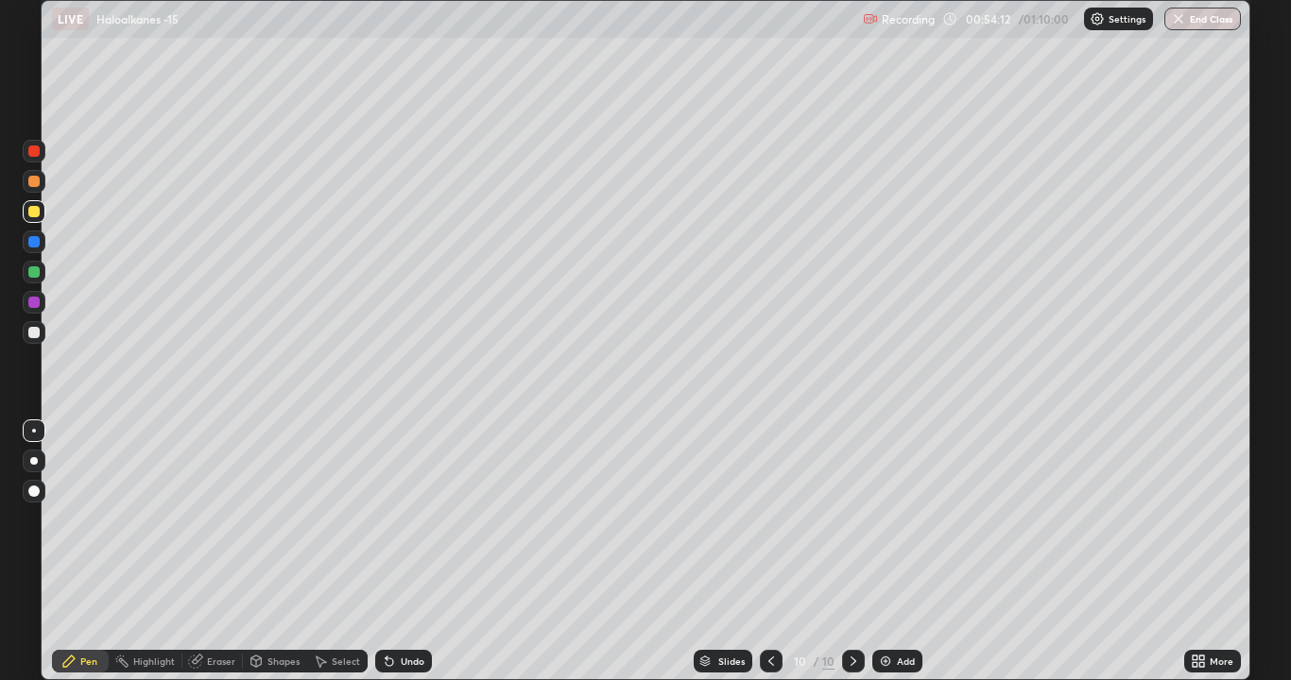
click at [36, 334] on div at bounding box center [33, 332] width 11 height 11
click at [35, 212] on div at bounding box center [33, 211] width 11 height 11
click at [36, 334] on div at bounding box center [33, 332] width 11 height 11
click at [891, 520] on div "Add" at bounding box center [897, 661] width 50 height 23
click at [39, 212] on div at bounding box center [33, 211] width 11 height 11
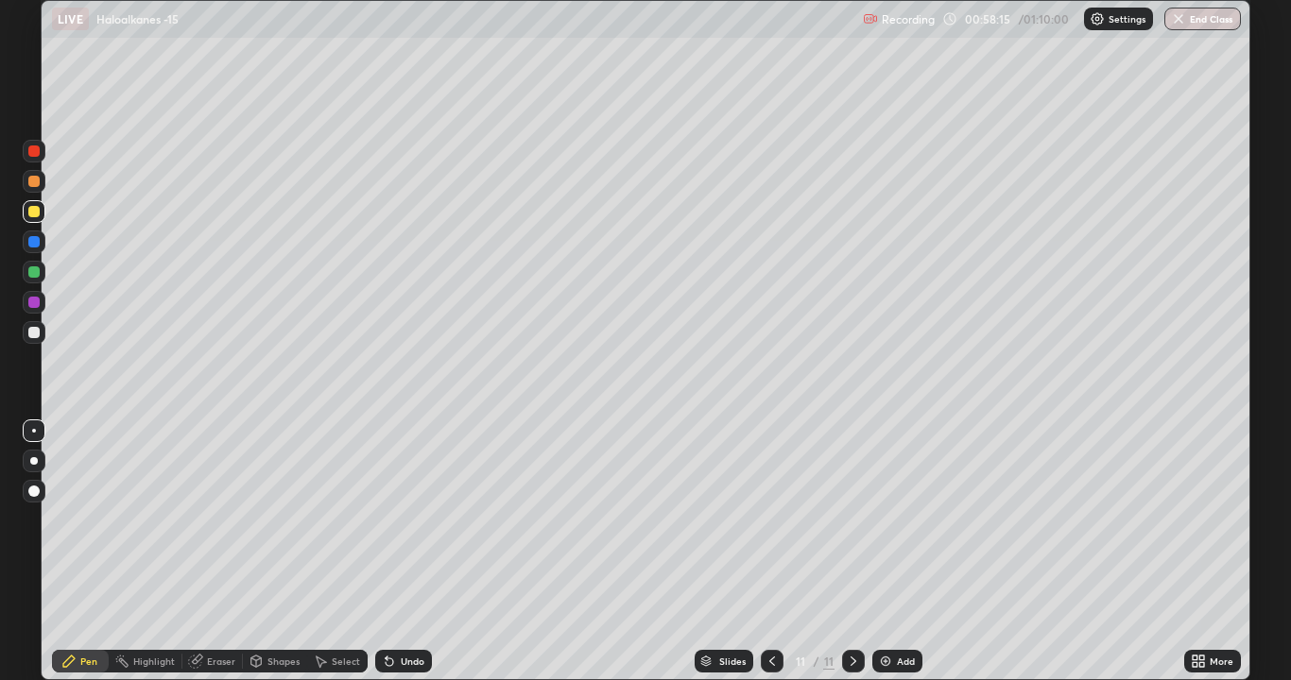
click at [35, 334] on div at bounding box center [33, 332] width 11 height 11
click at [223, 520] on div "Eraser" at bounding box center [221, 661] width 28 height 9
click at [80, 520] on div "Pen" at bounding box center [88, 661] width 17 height 9
click at [880, 520] on img at bounding box center [885, 661] width 15 height 15
click at [35, 214] on div at bounding box center [33, 211] width 11 height 11
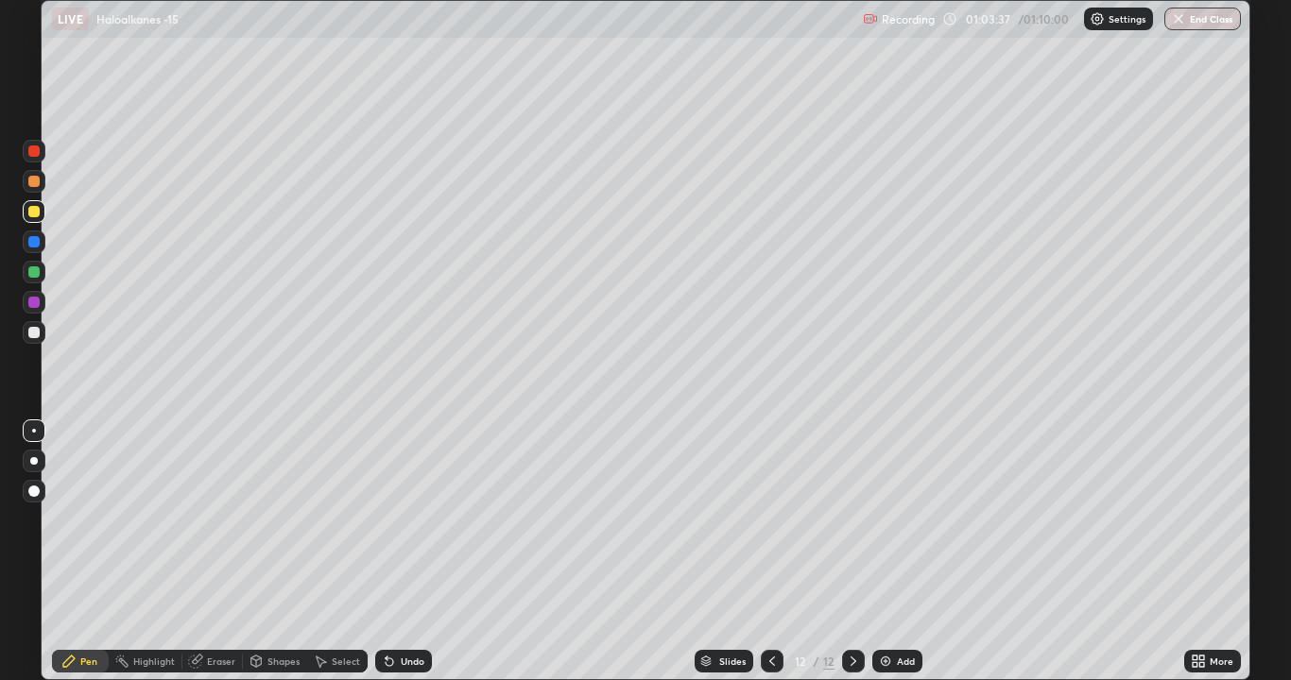
click at [34, 331] on div at bounding box center [33, 332] width 11 height 11
click at [35, 301] on div at bounding box center [33, 302] width 11 height 11
click at [34, 214] on div at bounding box center [33, 211] width 11 height 11
click at [37, 330] on div at bounding box center [33, 332] width 11 height 11
click at [32, 307] on div at bounding box center [33, 302] width 11 height 11
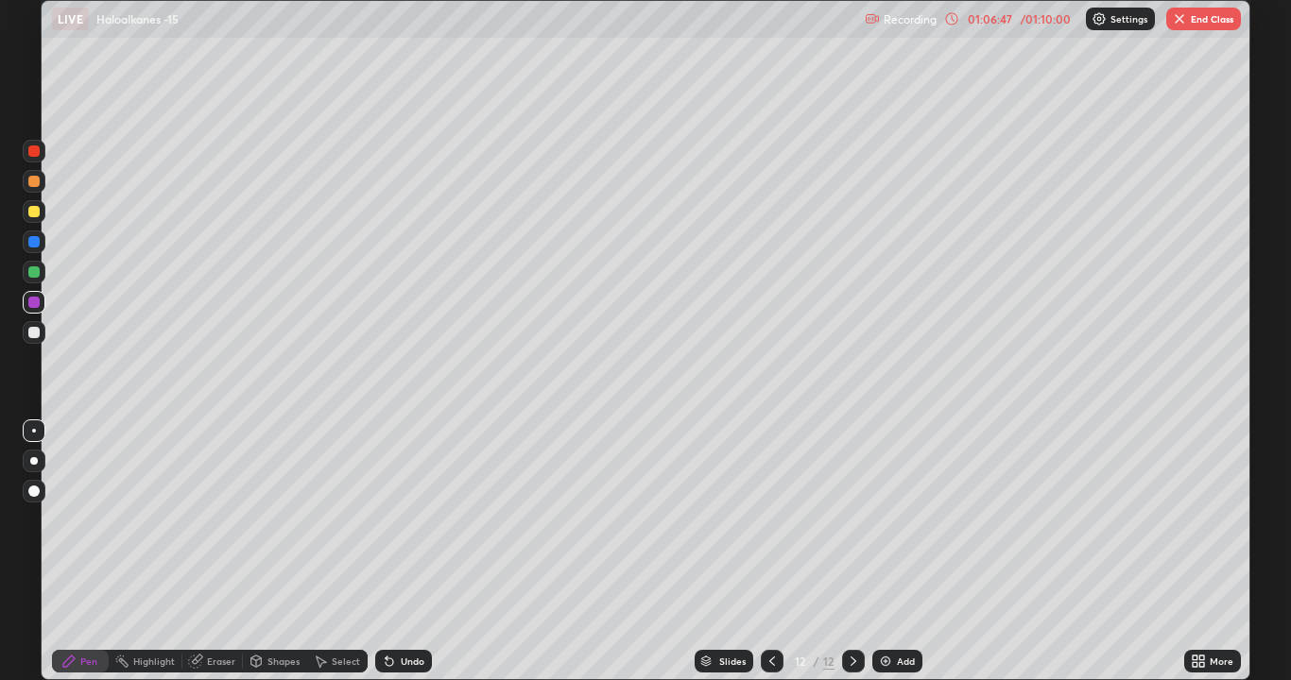
click at [33, 212] on div at bounding box center [33, 211] width 11 height 11
click at [226, 520] on div "Eraser" at bounding box center [221, 661] width 28 height 9
click at [89, 520] on div "Pen" at bounding box center [88, 661] width 17 height 9
click at [33, 331] on div at bounding box center [33, 332] width 11 height 11
click at [30, 299] on div at bounding box center [33, 302] width 11 height 11
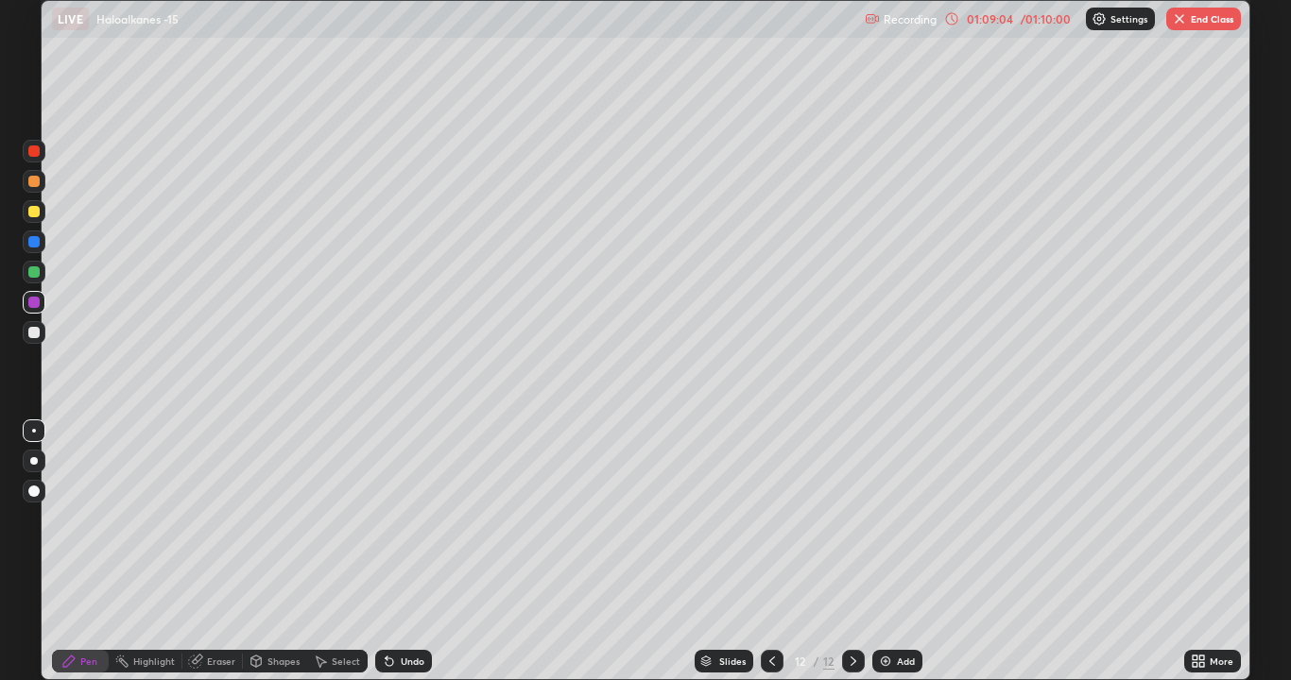
click at [207, 520] on div "Eraser" at bounding box center [221, 661] width 28 height 9
click at [73, 520] on icon at bounding box center [68, 661] width 11 height 11
click at [36, 212] on div at bounding box center [33, 211] width 11 height 11
click at [33, 333] on div at bounding box center [33, 332] width 11 height 11
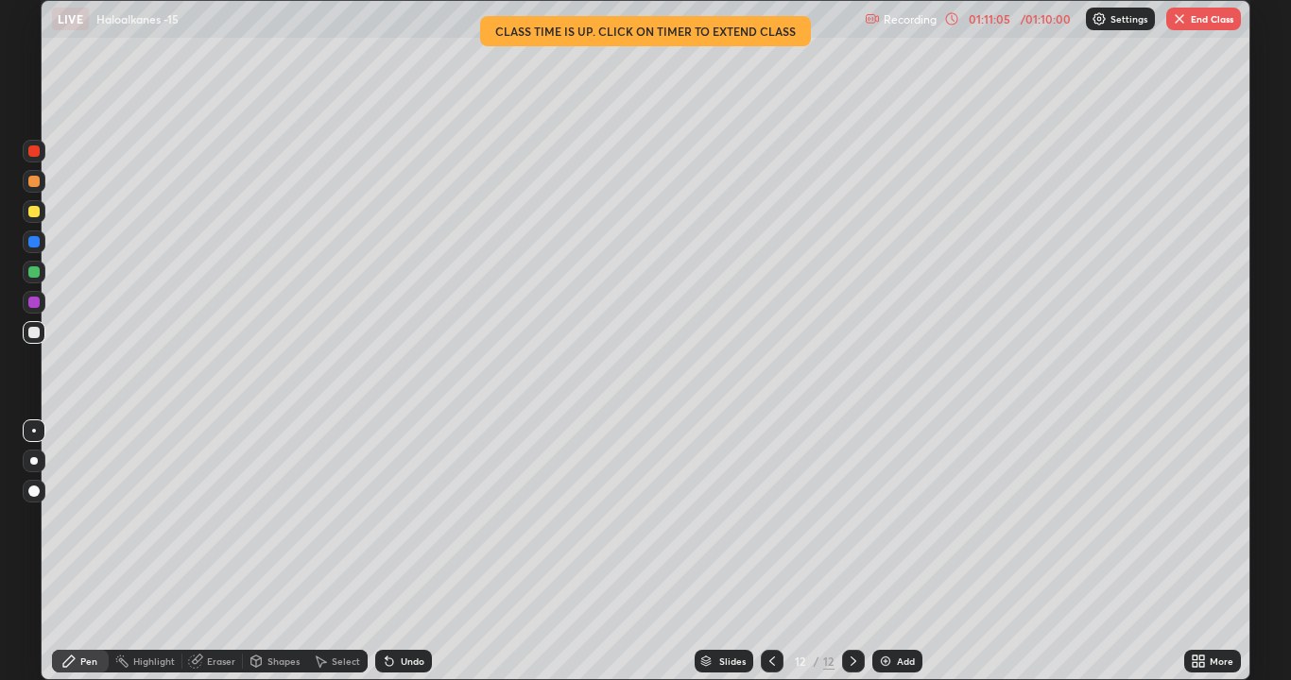
click at [1204, 22] on button "End Class" at bounding box center [1203, 19] width 75 height 23
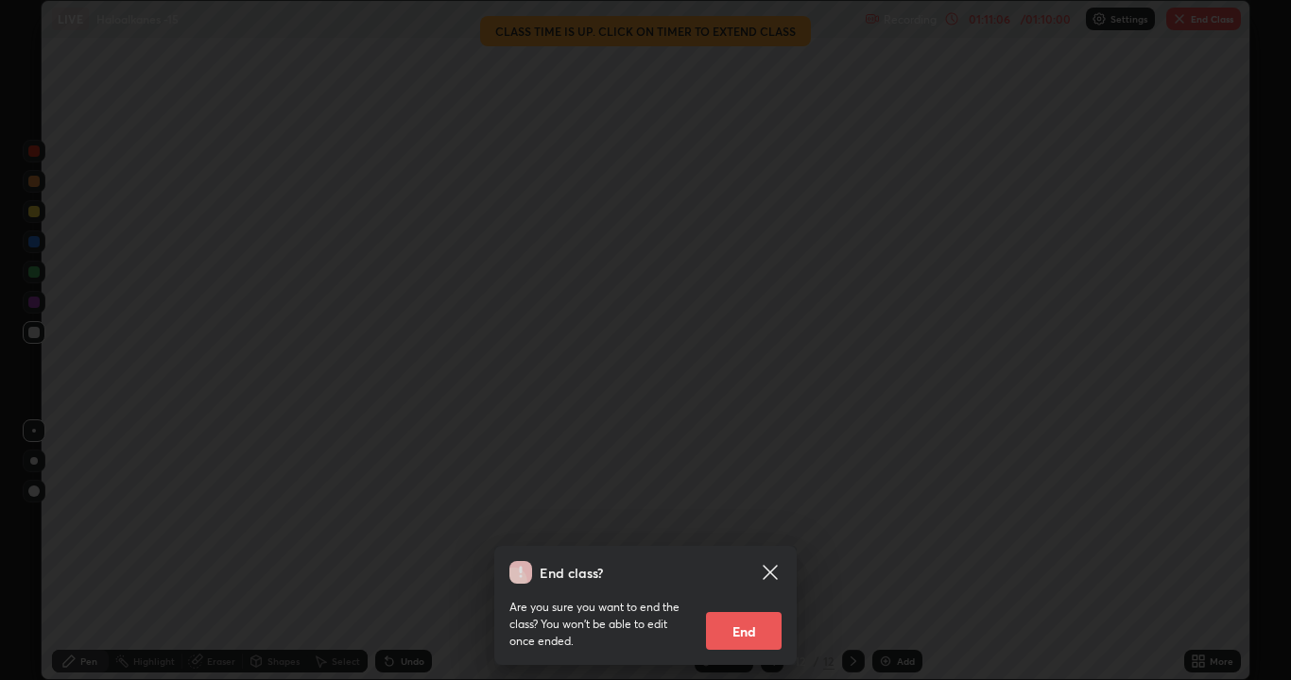
click at [750, 520] on button "End" at bounding box center [744, 631] width 76 height 38
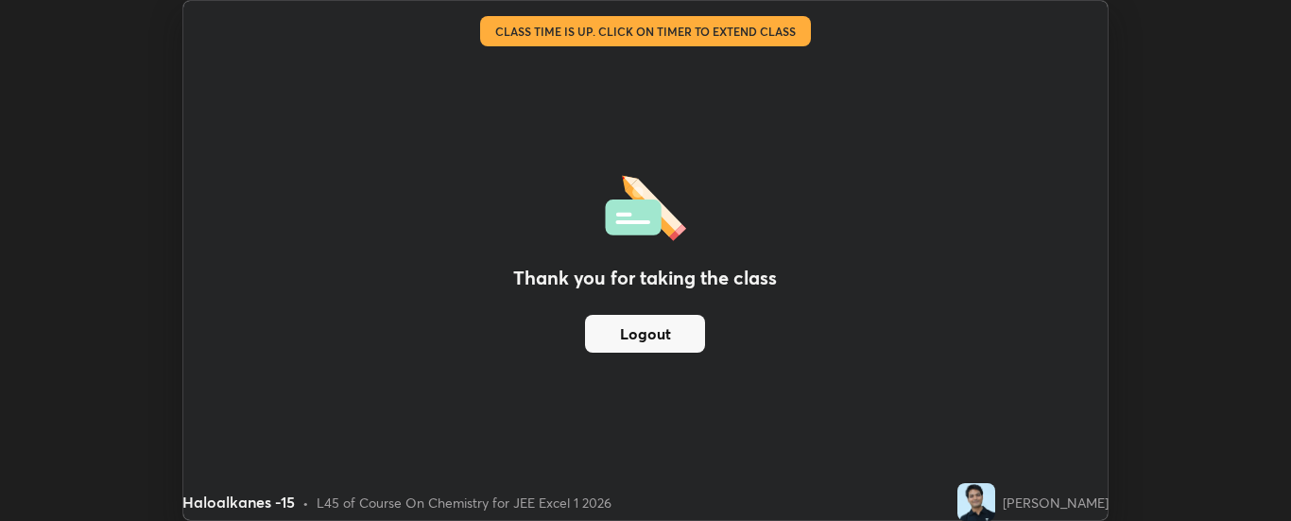
scroll to position [93969, 93199]
